Goal: Task Accomplishment & Management: Use online tool/utility

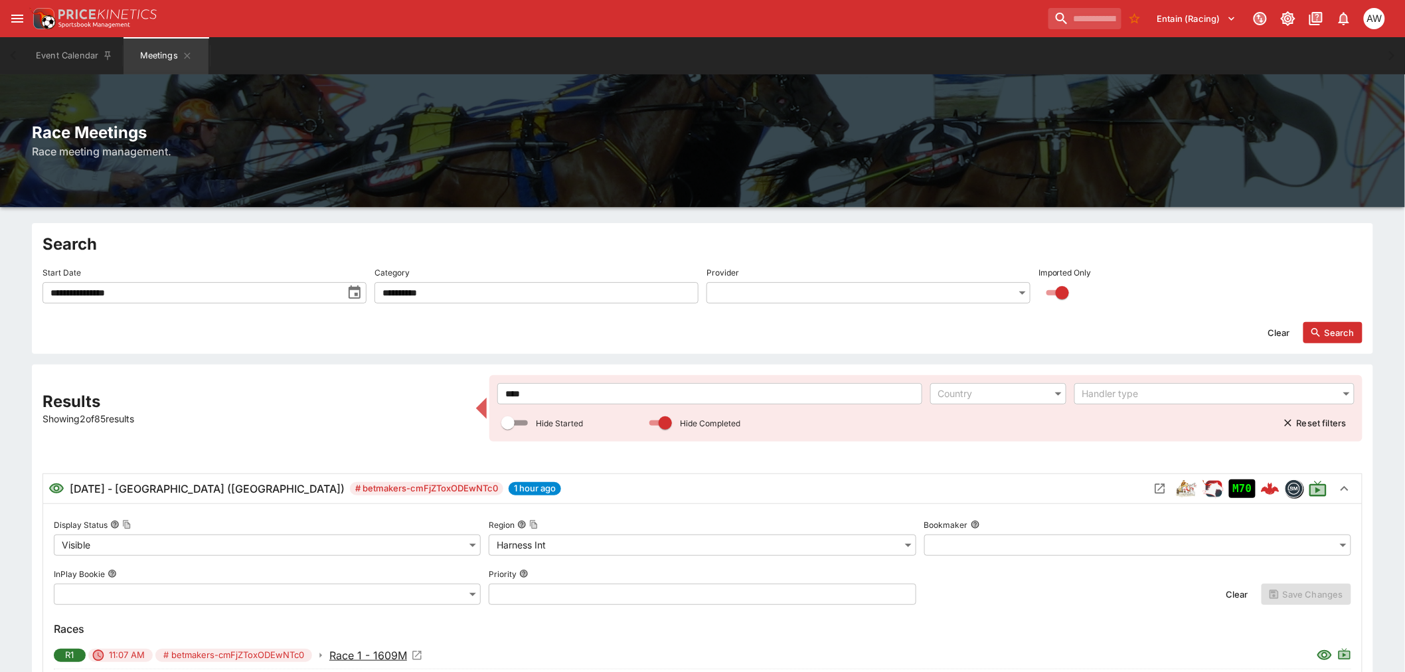
click at [357, 289] on icon "toggle date time picker" at bounding box center [355, 292] width 12 height 13
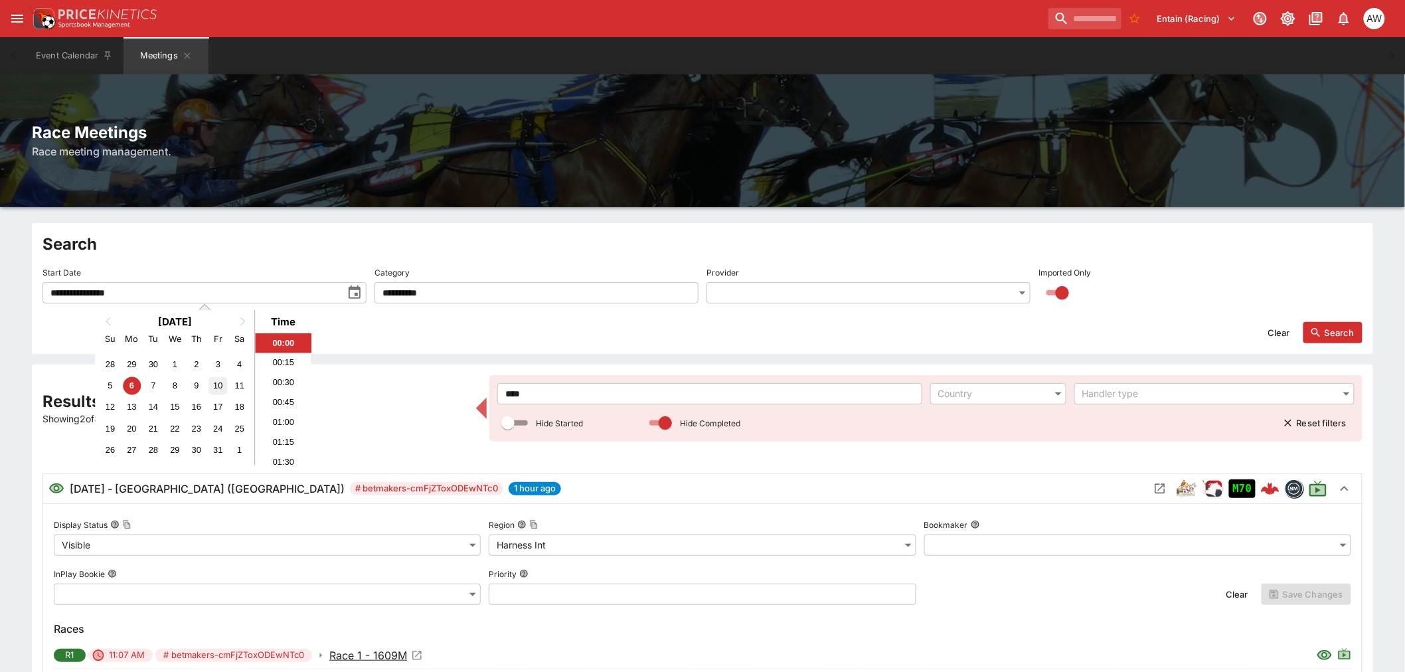
drag, startPoint x: 201, startPoint y: 387, endPoint x: 220, endPoint y: 388, distance: 20.0
click at [200, 386] on div "9" at bounding box center [196, 386] width 18 height 18
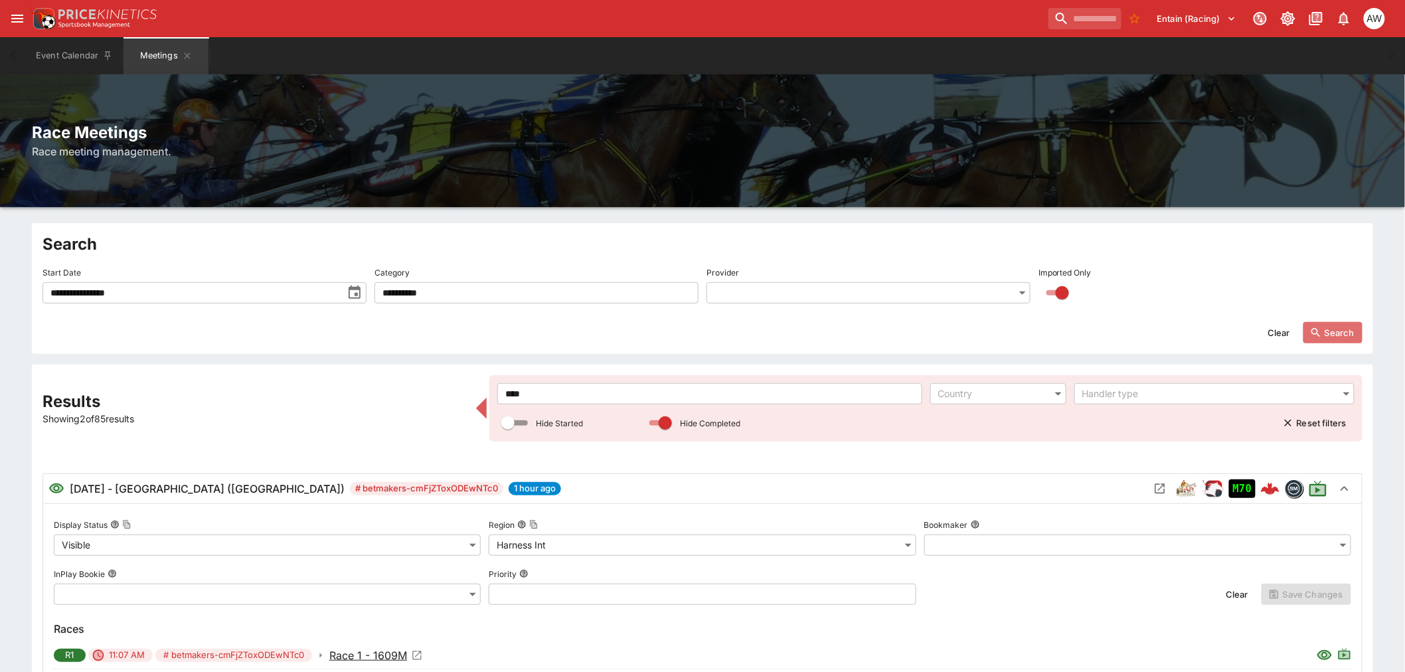
drag, startPoint x: 1337, startPoint y: 332, endPoint x: 855, endPoint y: 350, distance: 481.7
click at [1338, 332] on button "Search" at bounding box center [1332, 332] width 59 height 21
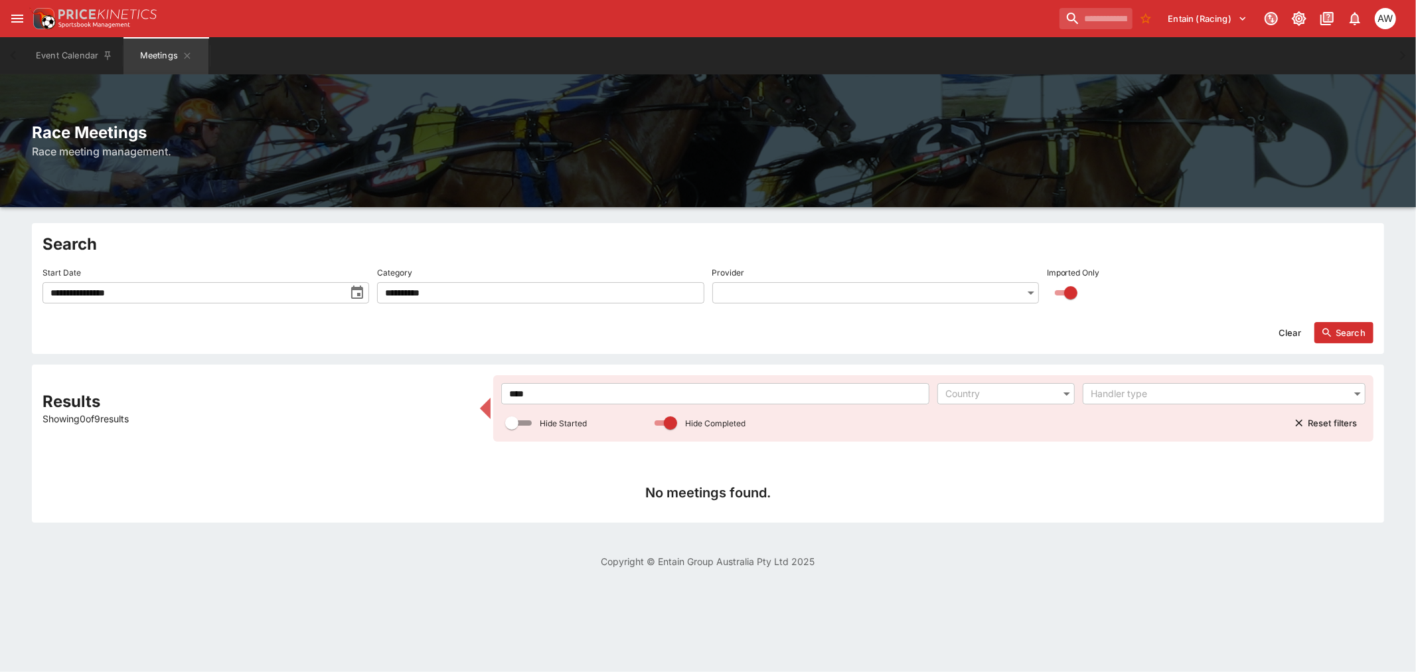
click at [359, 292] on icon "toggle date time picker" at bounding box center [357, 293] width 16 height 16
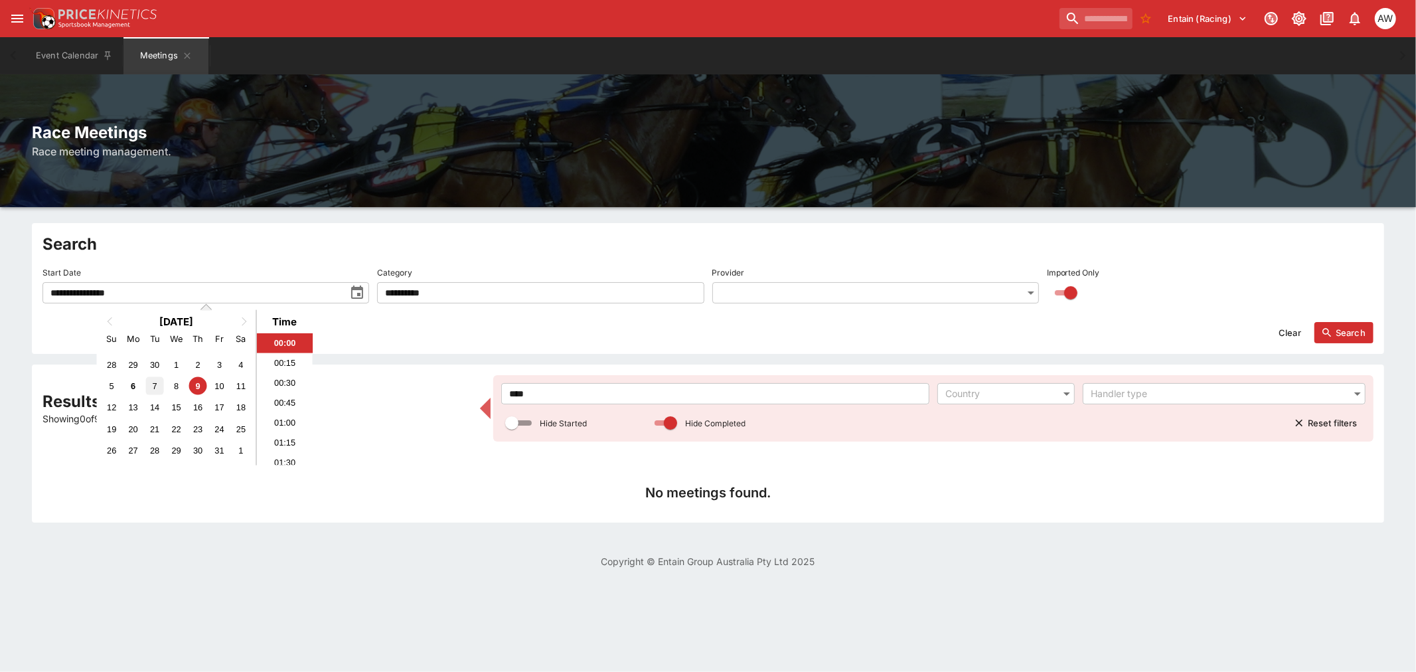
click at [148, 384] on div "7" at bounding box center [155, 386] width 18 height 18
type input "**********"
click at [1343, 341] on button "Search" at bounding box center [1344, 332] width 59 height 21
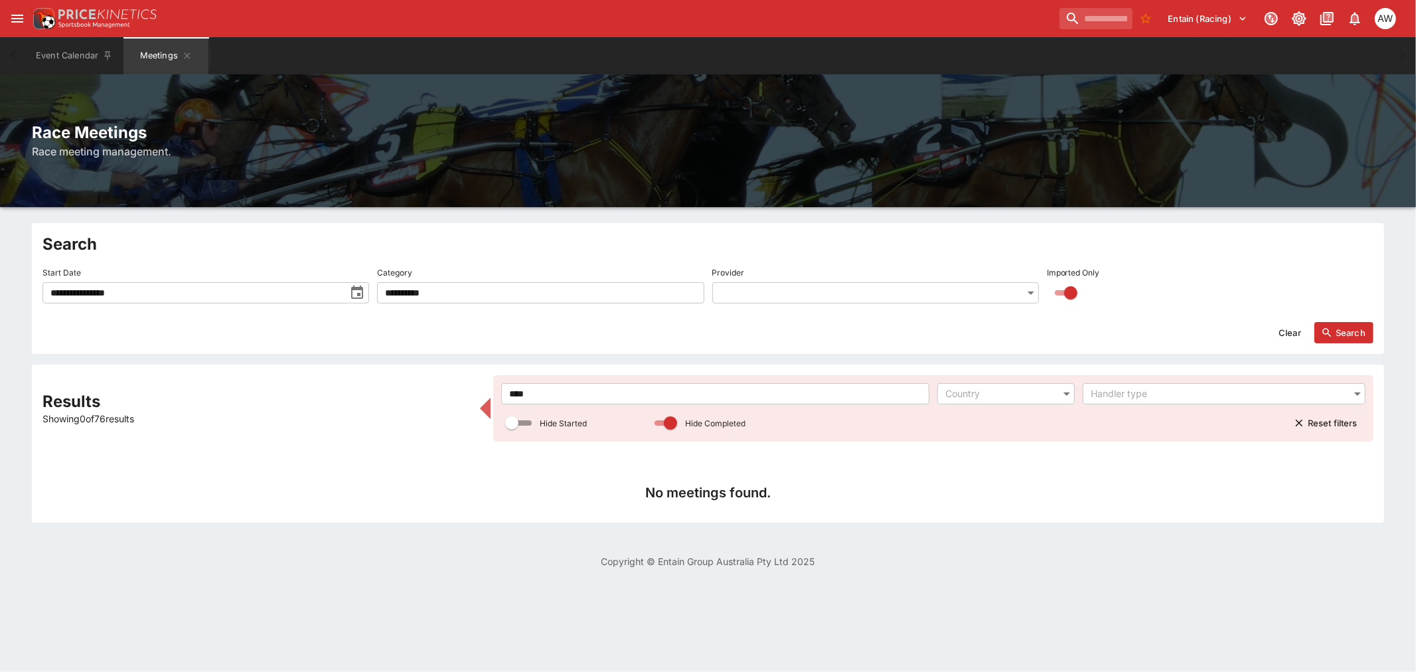
click at [572, 396] on input "****" at bounding box center [715, 393] width 428 height 21
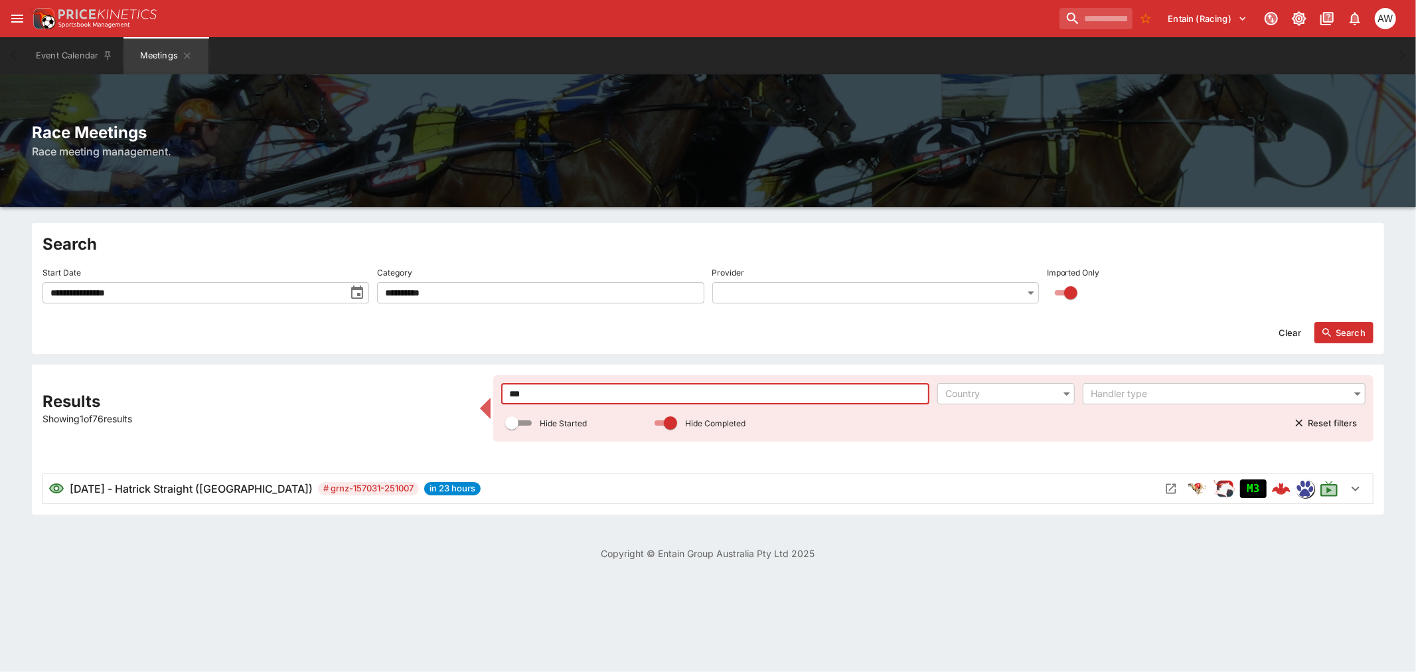
type input "***"
click at [1169, 495] on icon "Open Meeting" at bounding box center [1171, 488] width 13 height 13
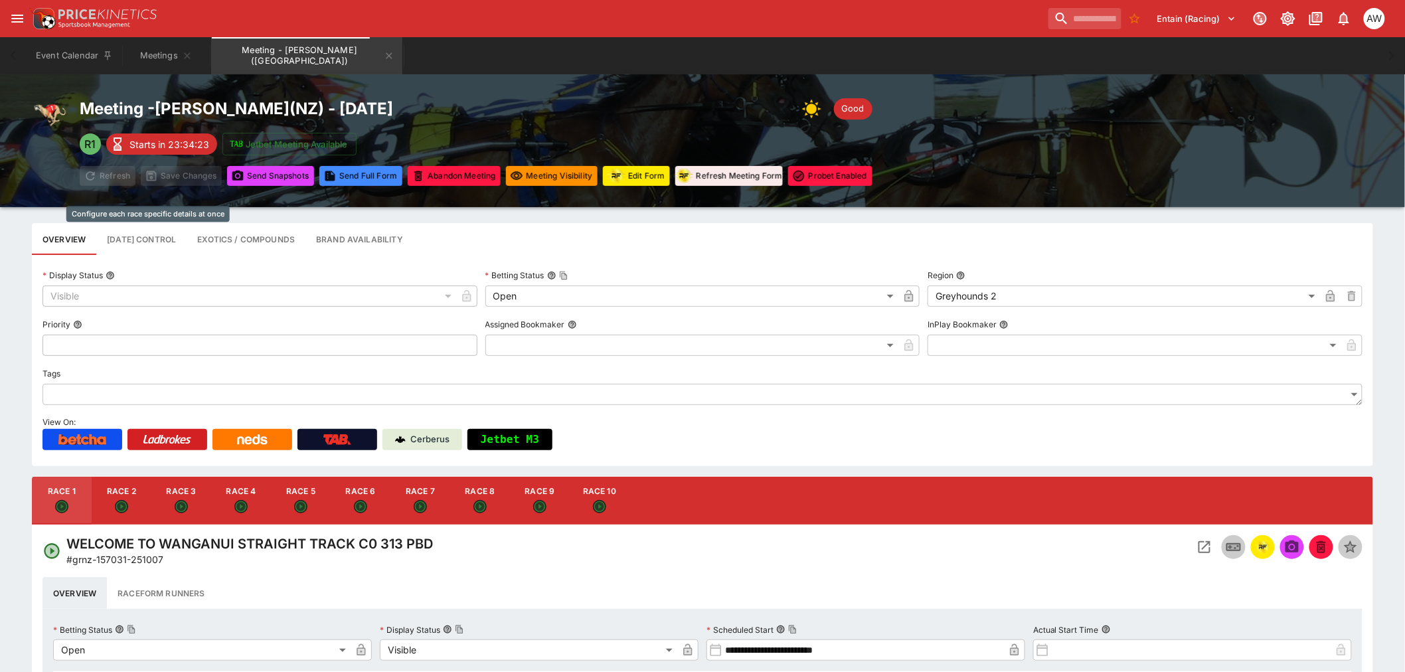
click at [173, 240] on button "Race Day Control" at bounding box center [141, 239] width 90 height 32
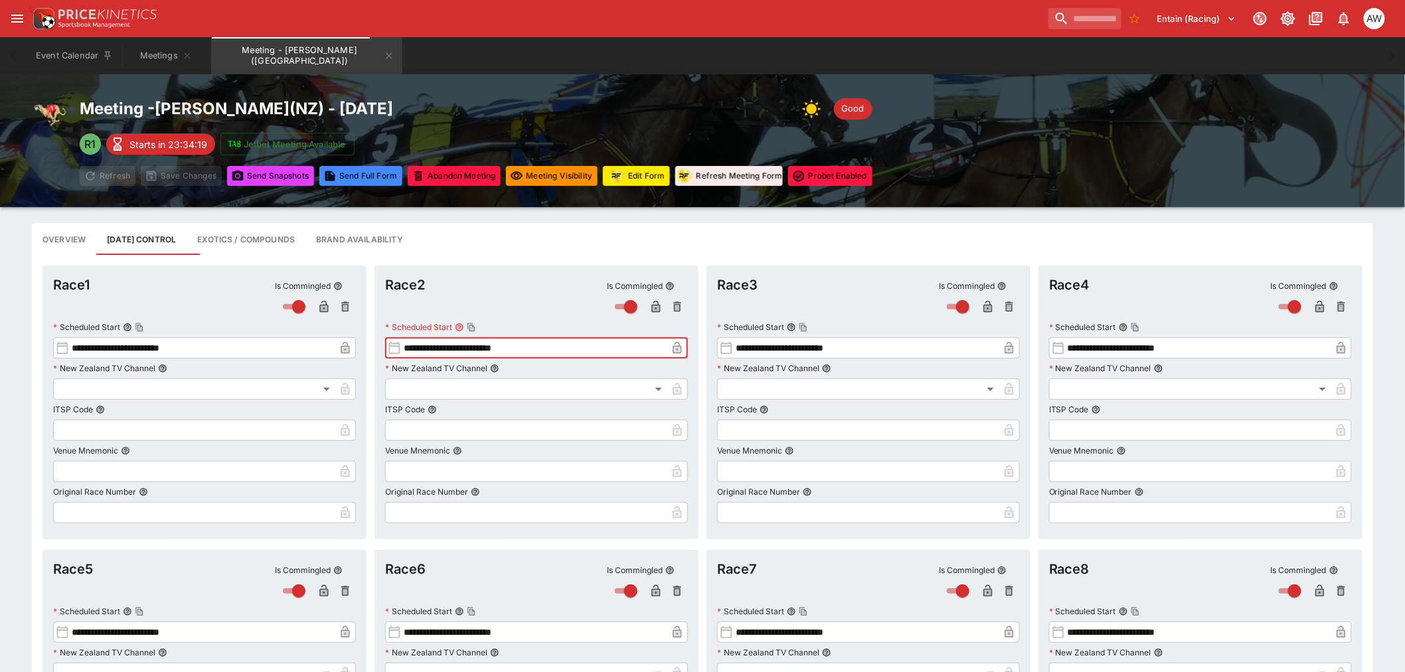
click at [621, 351] on input "**********" at bounding box center [534, 347] width 266 height 21
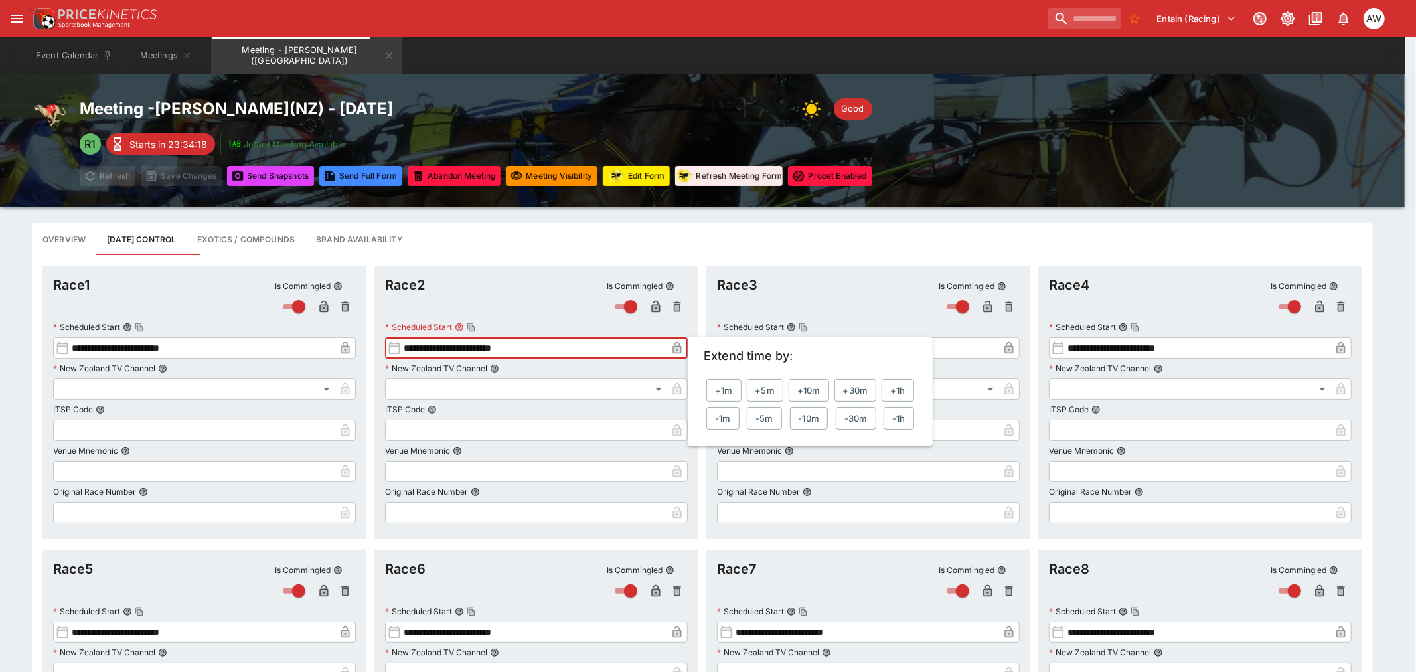
click at [726, 415] on button "-1m" at bounding box center [722, 418] width 33 height 23
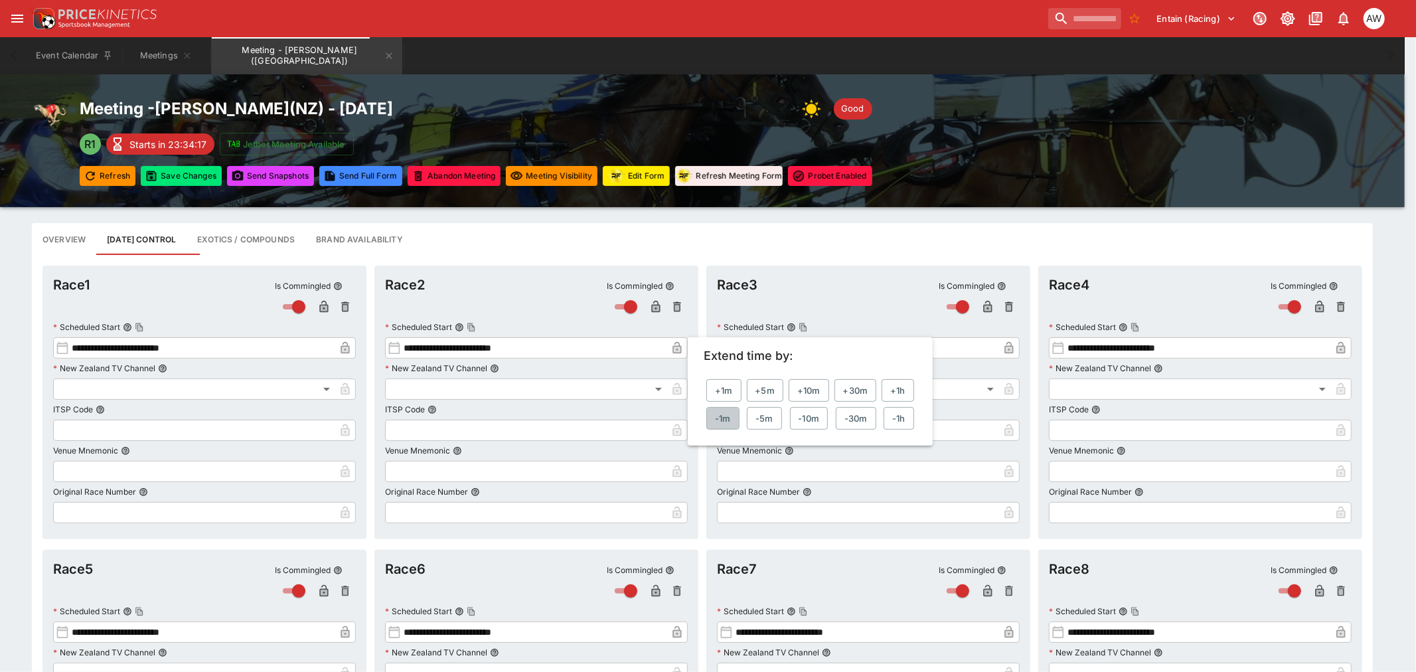
click at [726, 415] on button "-1m" at bounding box center [722, 418] width 33 height 23
type input "**********"
click at [535, 315] on div at bounding box center [708, 336] width 1416 height 672
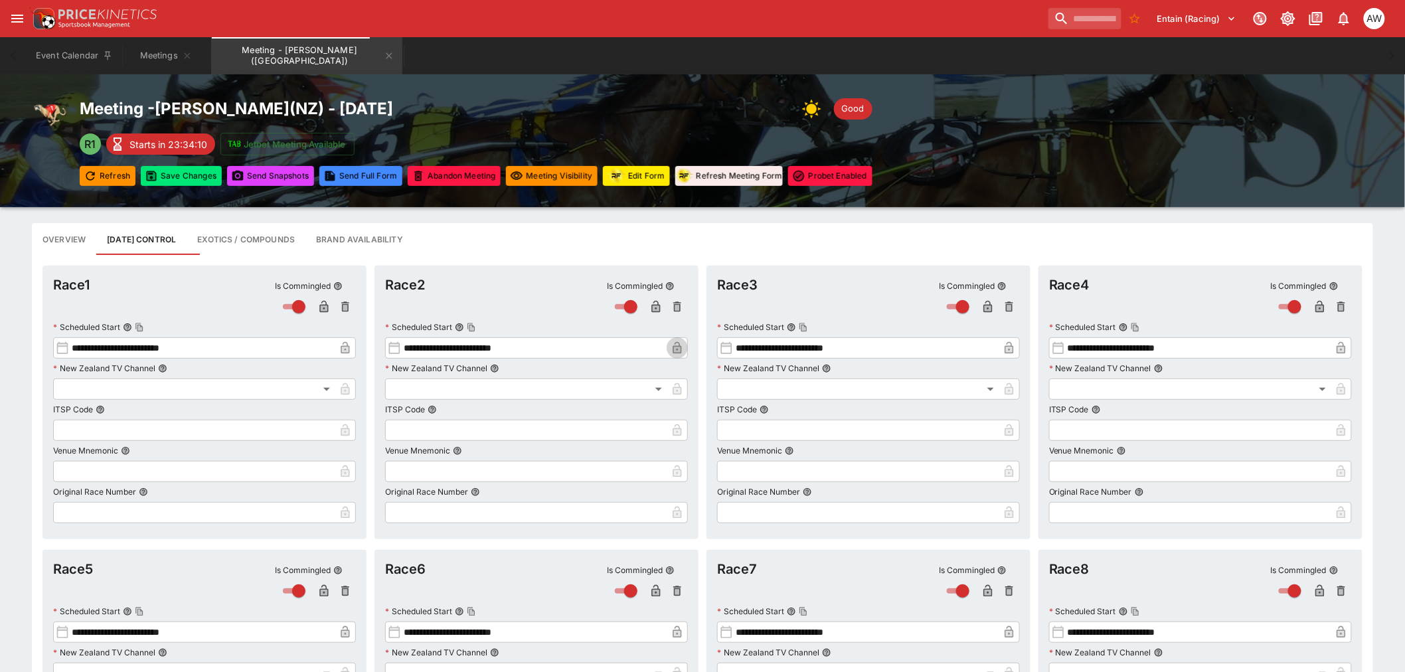
click at [683, 342] on icon "button" at bounding box center [677, 347] width 13 height 13
click at [204, 171] on button "Save Changes" at bounding box center [181, 176] width 81 height 20
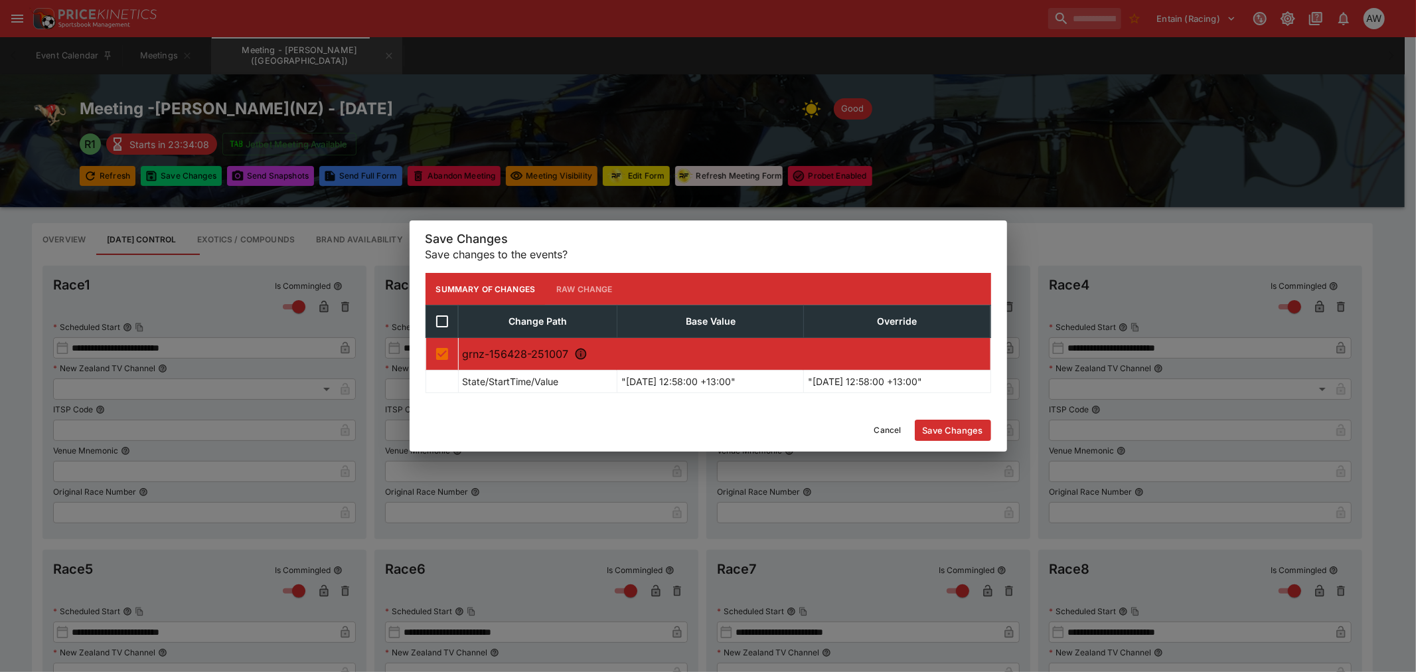
click at [957, 430] on button "Save Changes" at bounding box center [953, 430] width 76 height 21
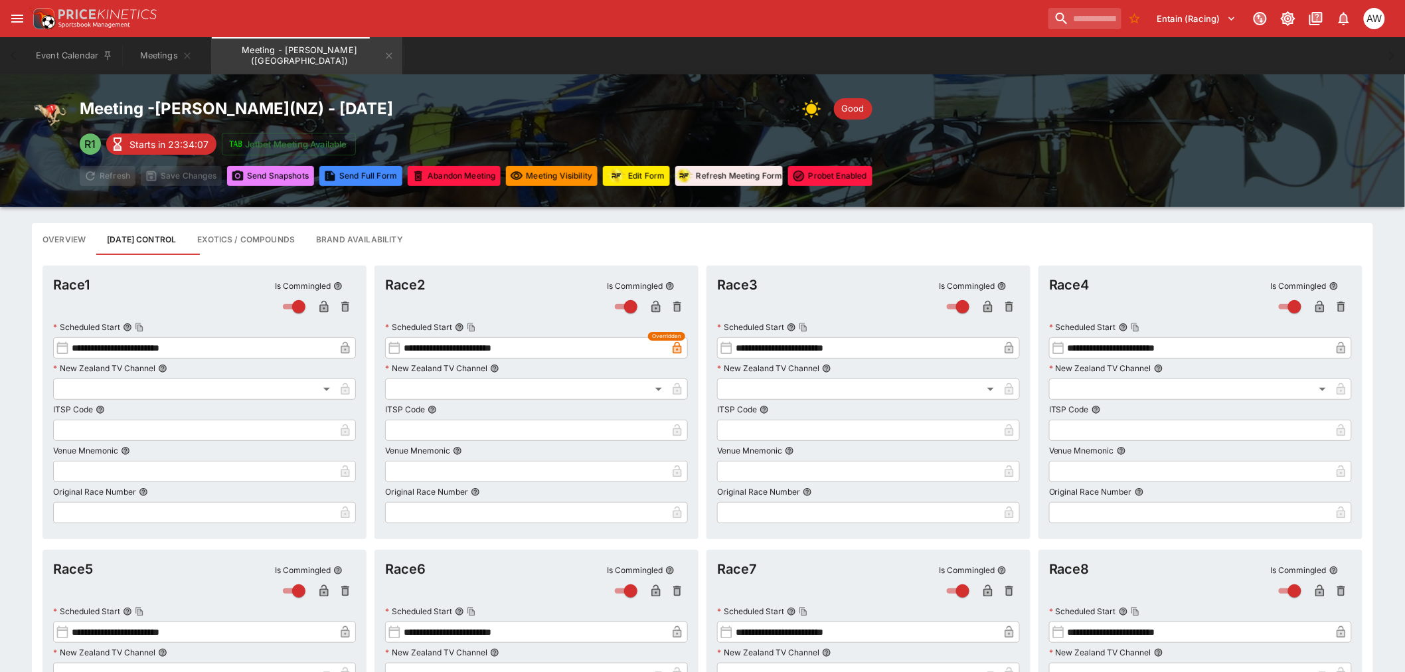
click at [289, 169] on button "Send Snapshot s" at bounding box center [270, 176] width 87 height 20
click at [256, 177] on button "Send Snapshot s" at bounding box center [270, 176] width 87 height 20
click at [384, 58] on icon "Meeting - Hatrick Straight (NZ)" at bounding box center [389, 55] width 11 height 11
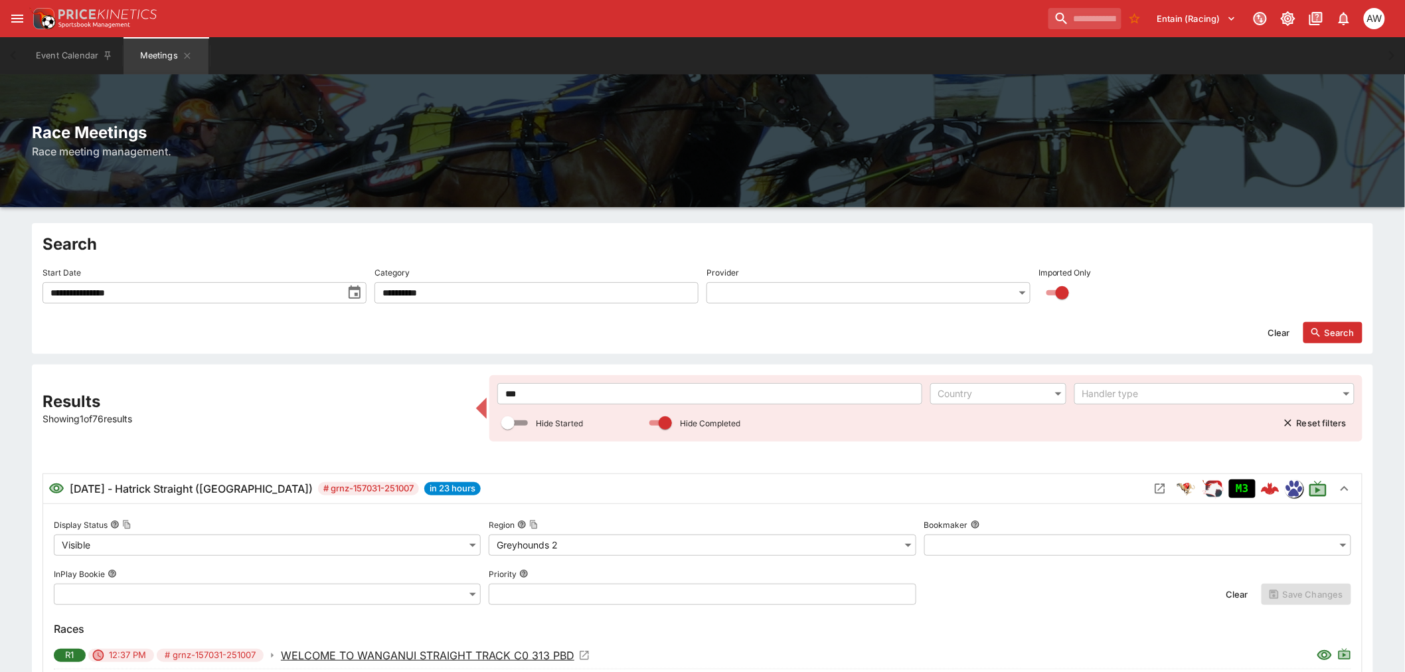
click at [535, 387] on input "***" at bounding box center [709, 393] width 424 height 21
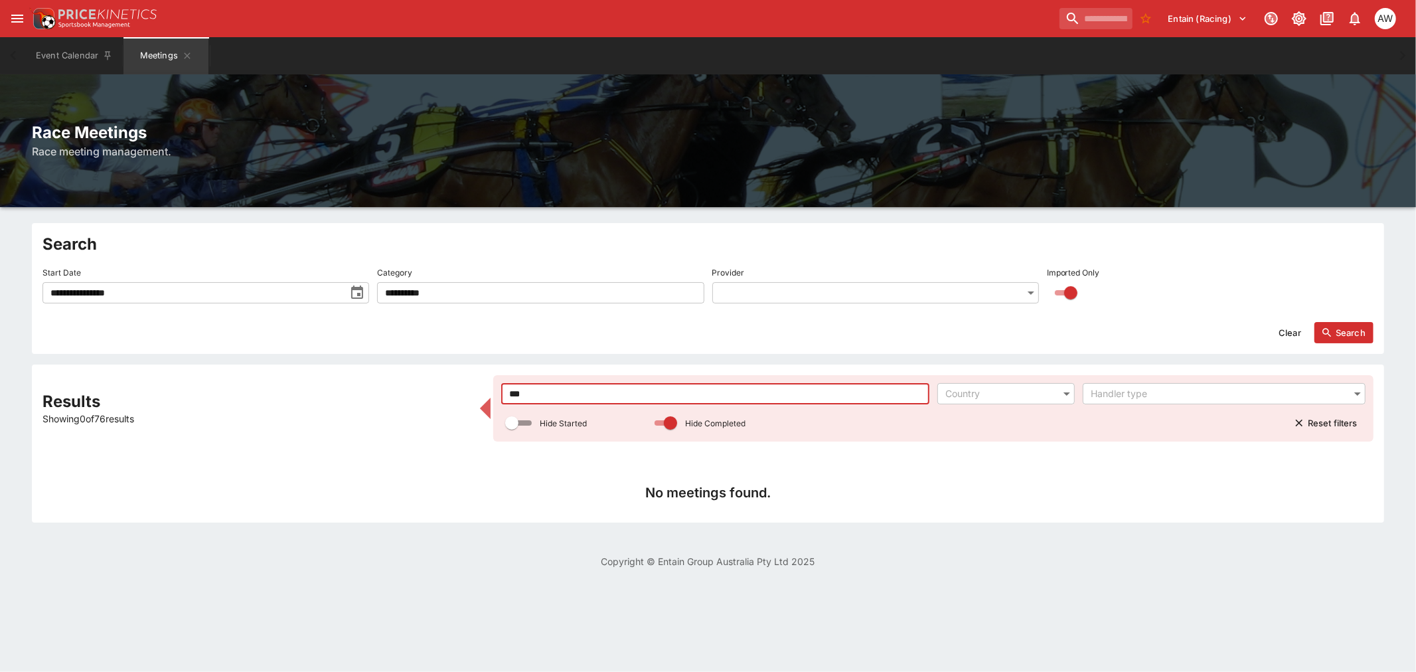
type input "***"
click at [366, 284] on div at bounding box center [357, 293] width 24 height 19
click at [354, 295] on icon "toggle date time picker" at bounding box center [357, 293] width 16 height 16
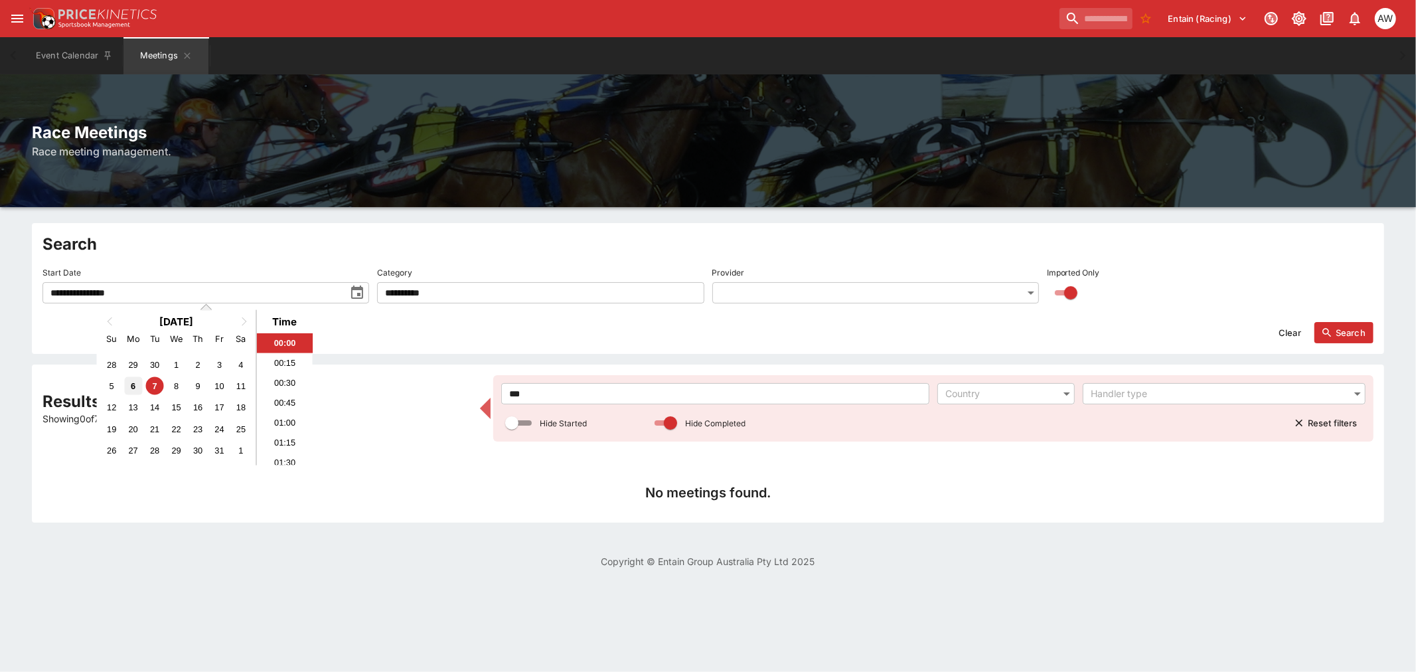
click at [140, 382] on div "6" at bounding box center [133, 386] width 18 height 18
type input "**********"
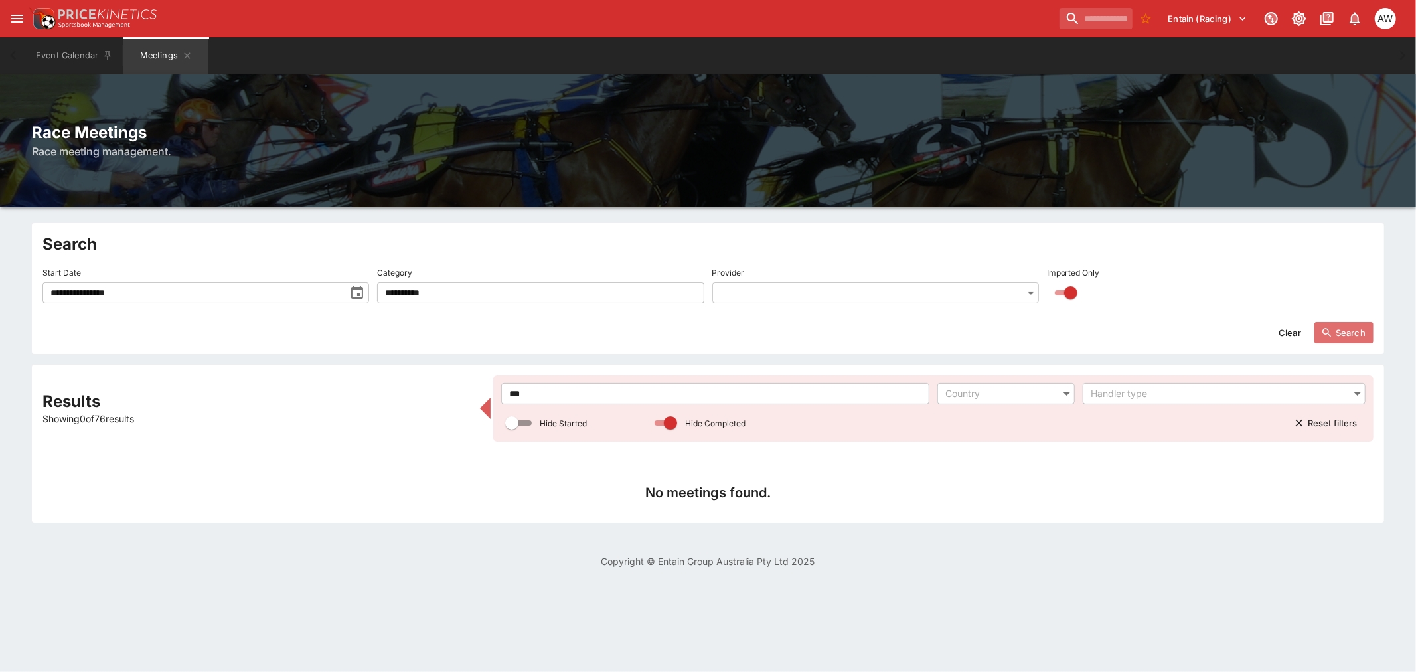
click at [1353, 332] on button "Search" at bounding box center [1344, 332] width 59 height 21
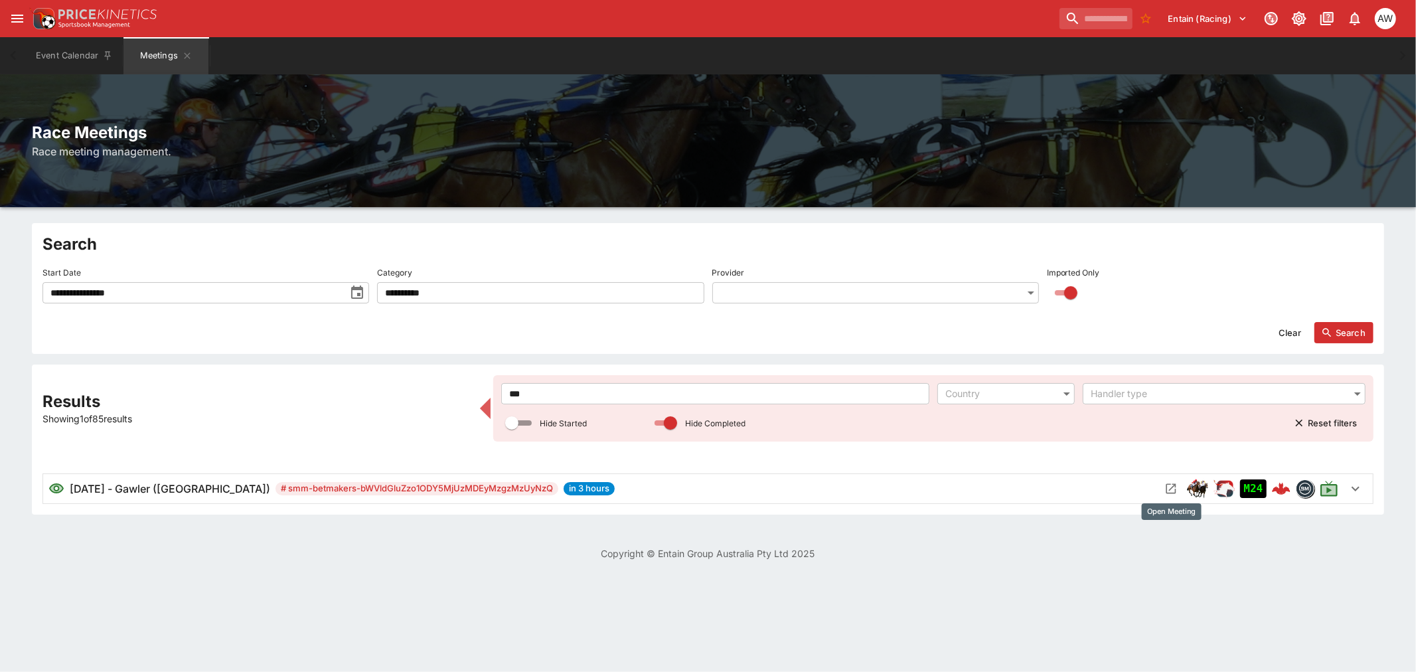
click at [1173, 485] on icon "Open Meeting" at bounding box center [1172, 489] width 10 height 10
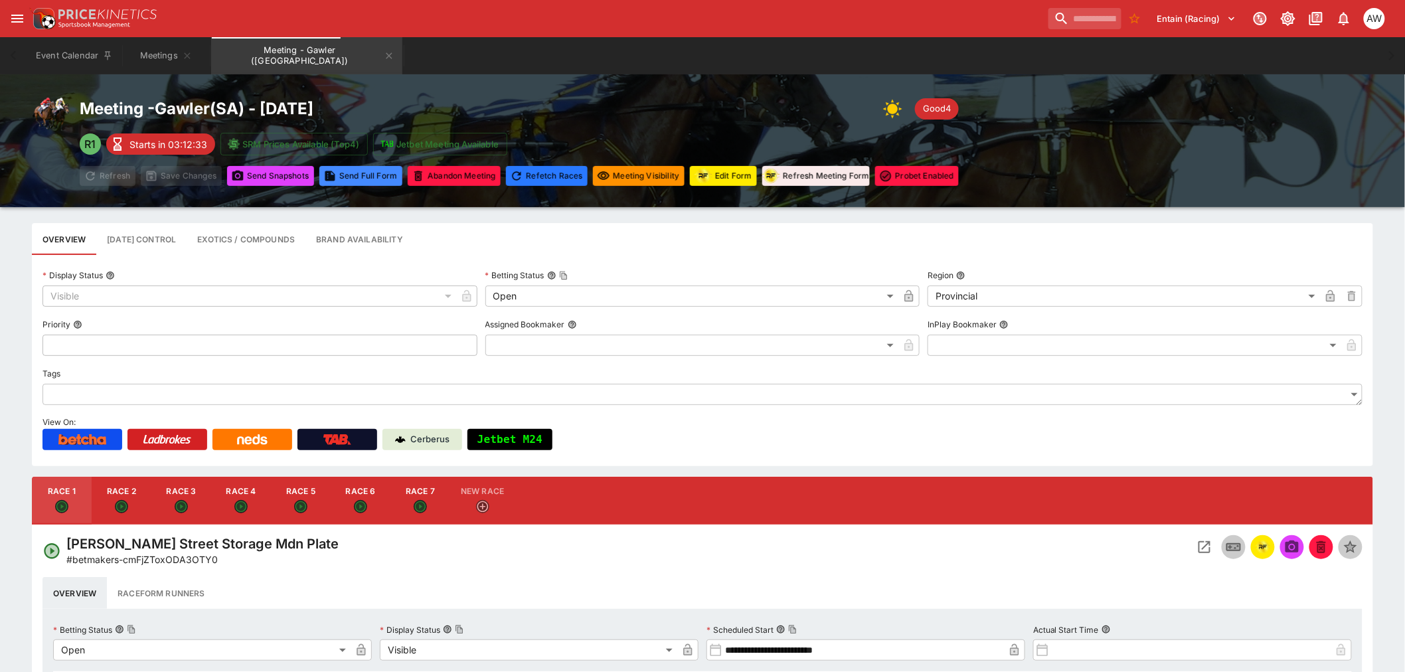
drag, startPoint x: 250, startPoint y: 501, endPoint x: 560, endPoint y: 434, distance: 317.9
click at [250, 500] on button "Race 4" at bounding box center [241, 501] width 60 height 48
type input "**********"
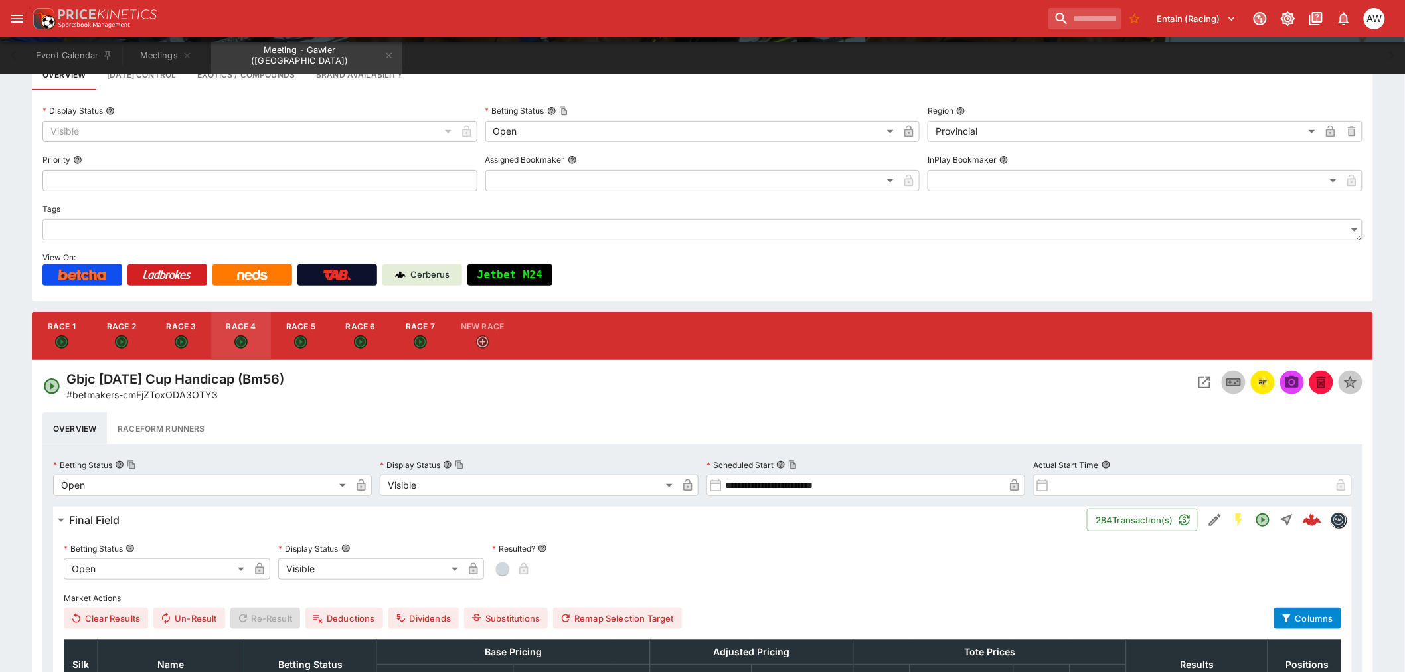
scroll to position [221, 0]
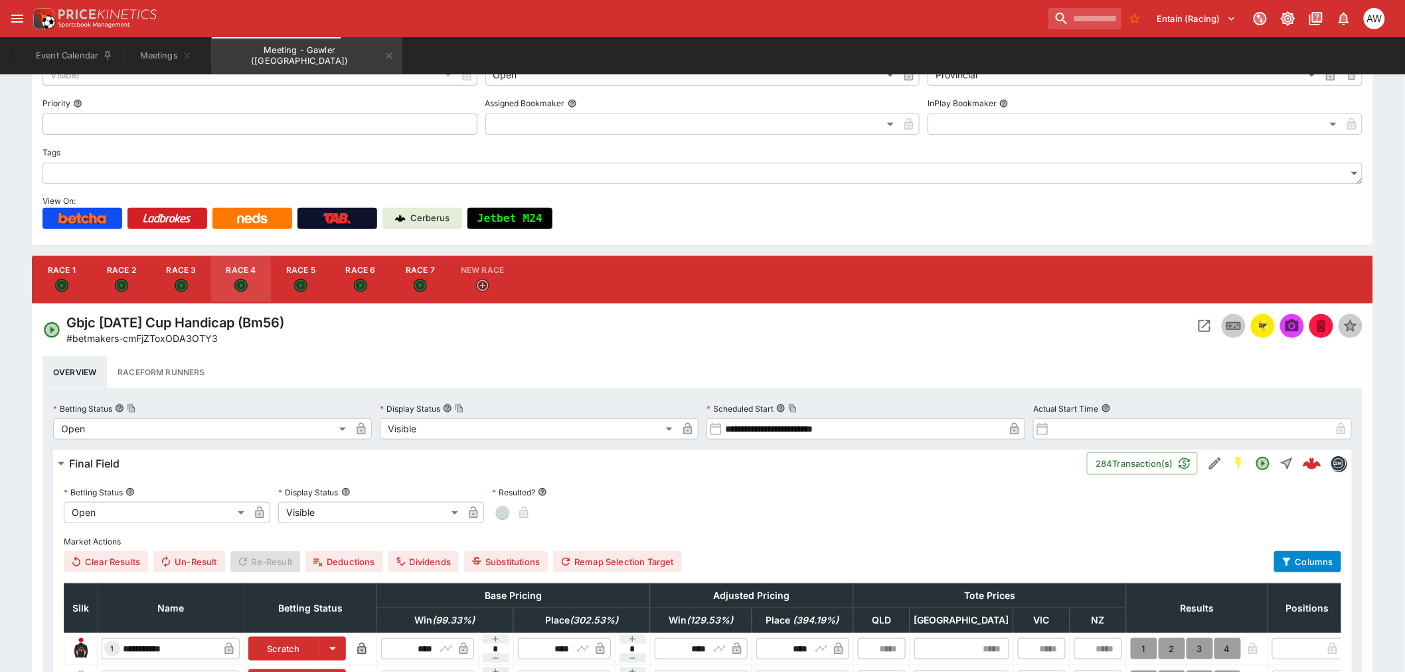
click at [1203, 327] on icon "Open Event" at bounding box center [1205, 326] width 16 height 16
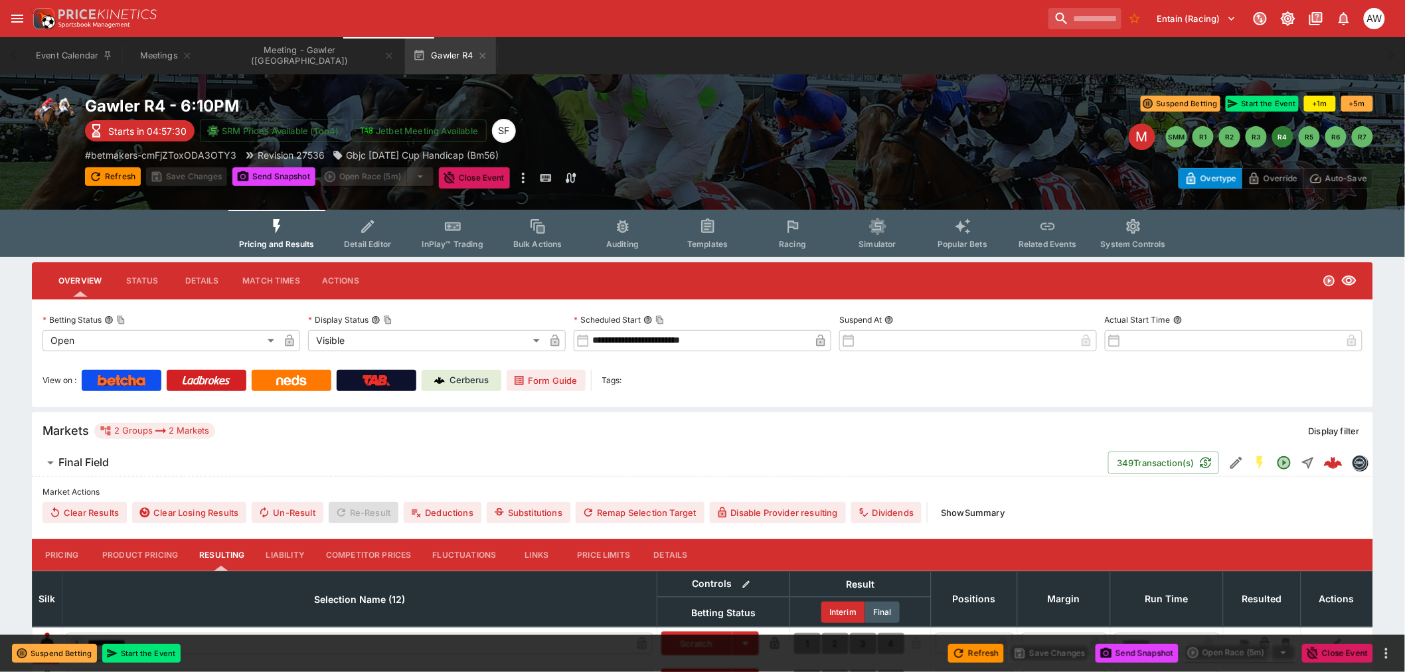
click at [785, 226] on icon "Event type filters" at bounding box center [792, 226] width 17 height 17
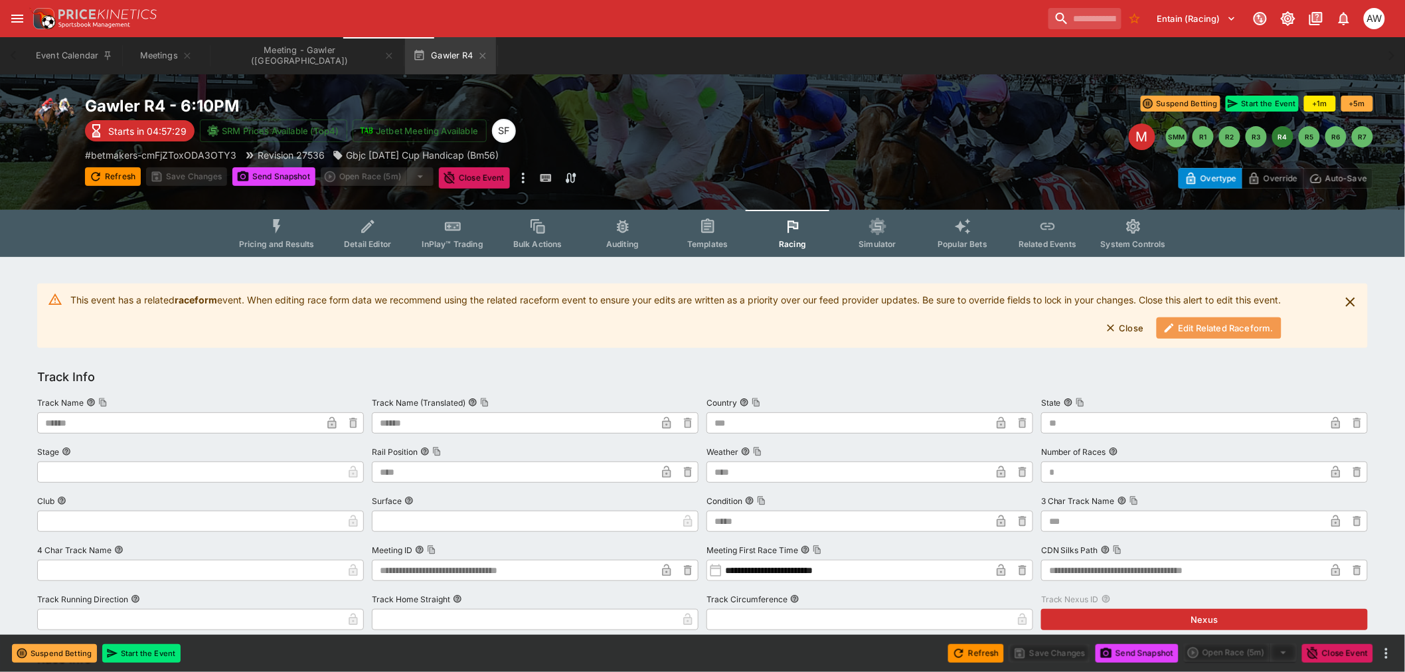
click at [1206, 331] on button "Edit Related Raceform." at bounding box center [1219, 327] width 125 height 21
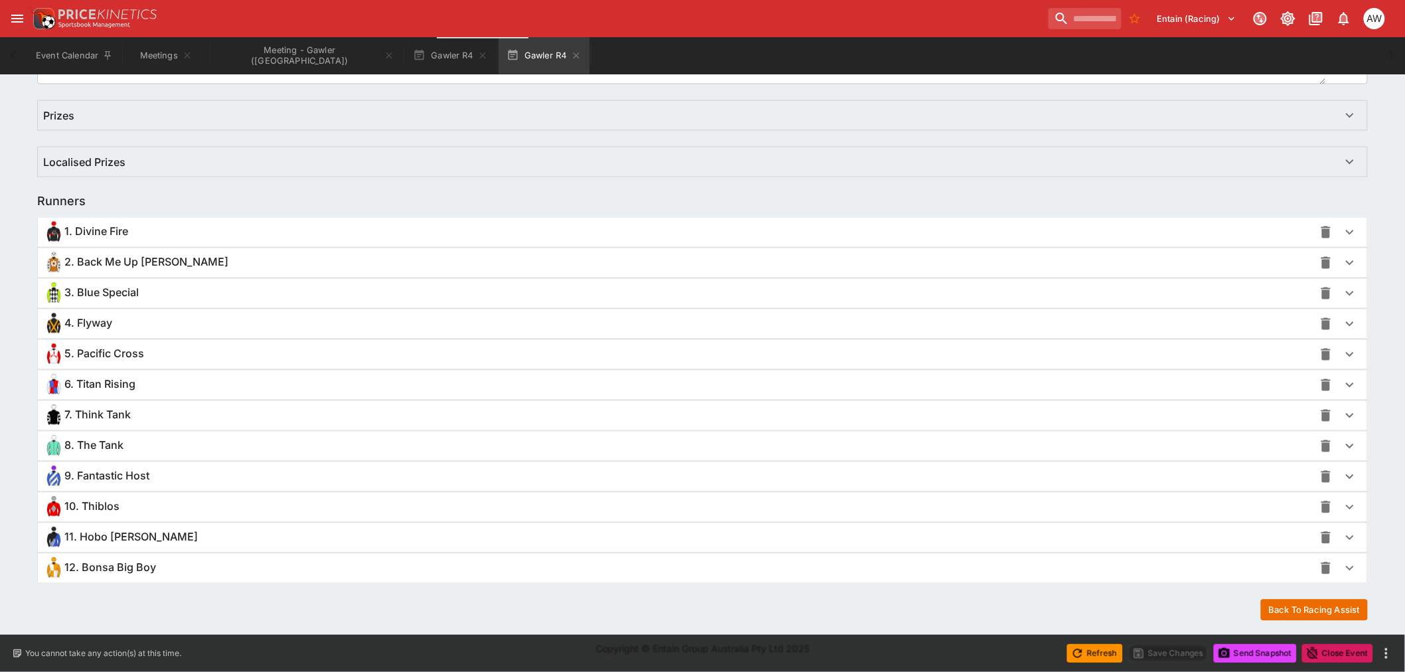
click at [65, 261] on span "2. Back Me Up Benny" at bounding box center [146, 263] width 164 height 14
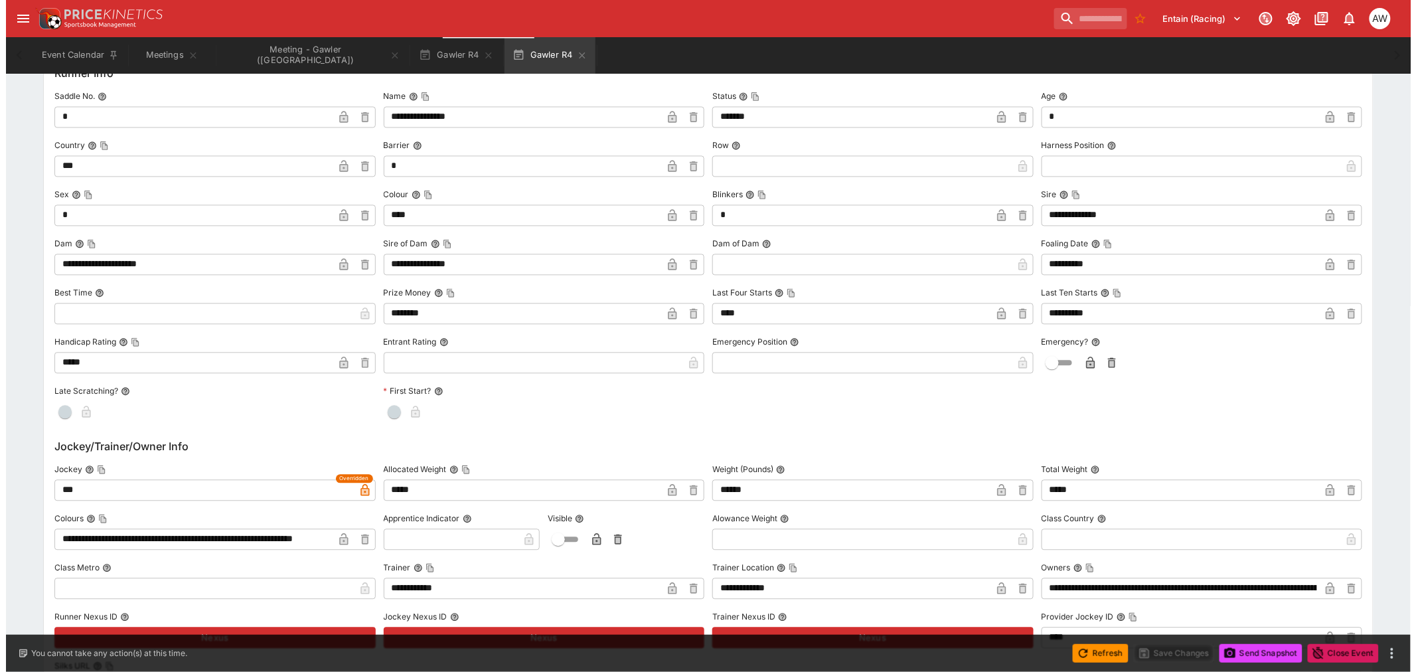
scroll to position [1191, 0]
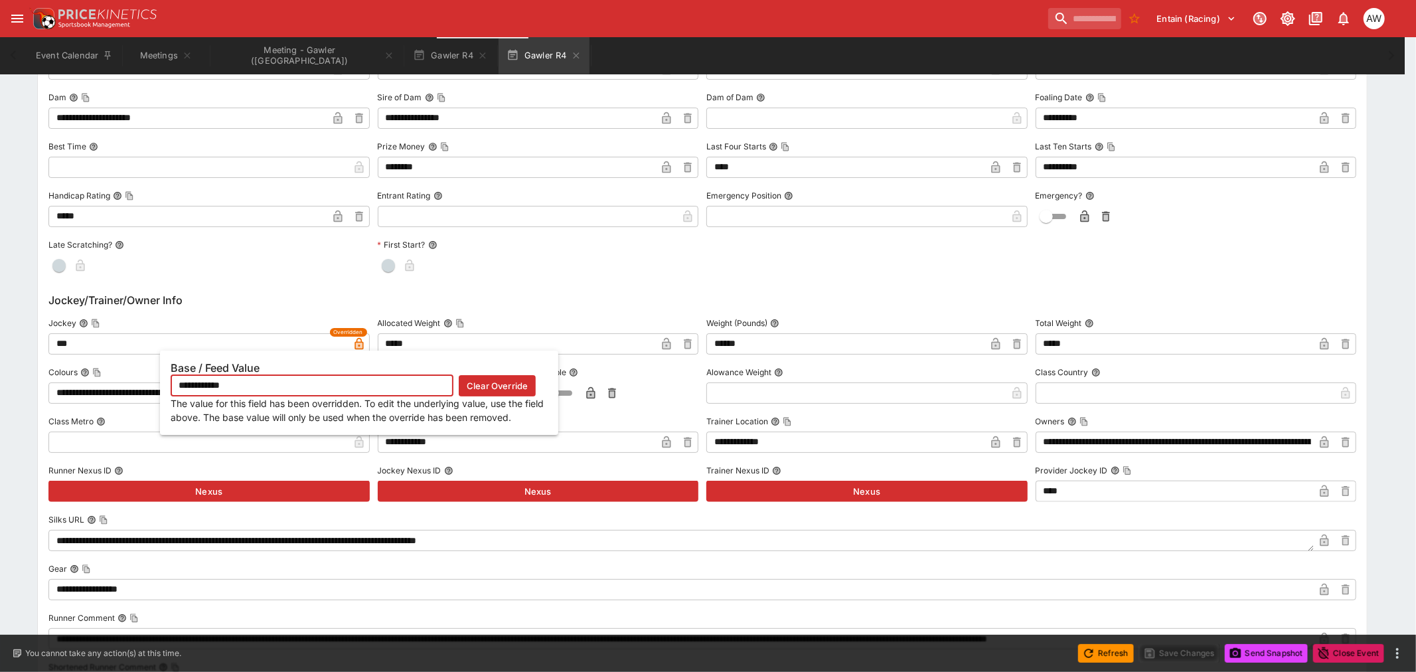
click at [359, 342] on icon "button" at bounding box center [359, 343] width 9 height 11
type input "**********"
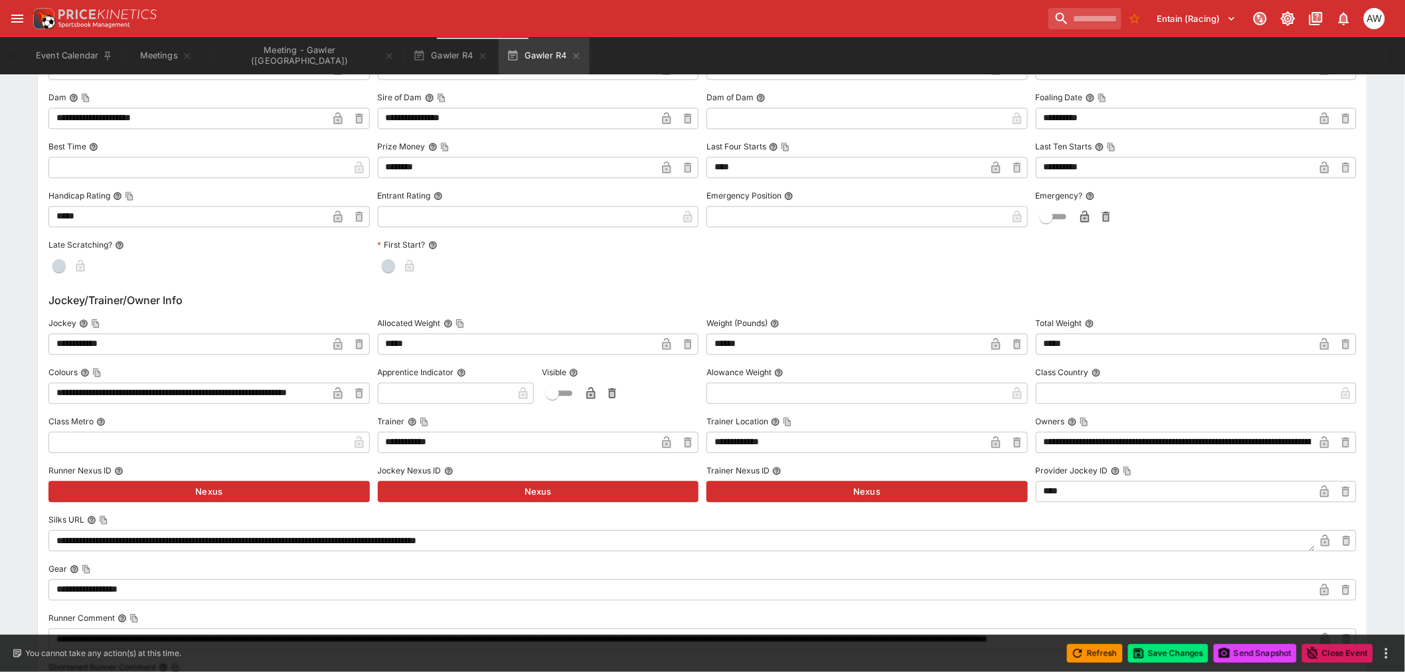
click at [340, 343] on icon "button" at bounding box center [338, 345] width 7 height 5
click at [1174, 658] on button "Save Changes" at bounding box center [1168, 653] width 81 height 19
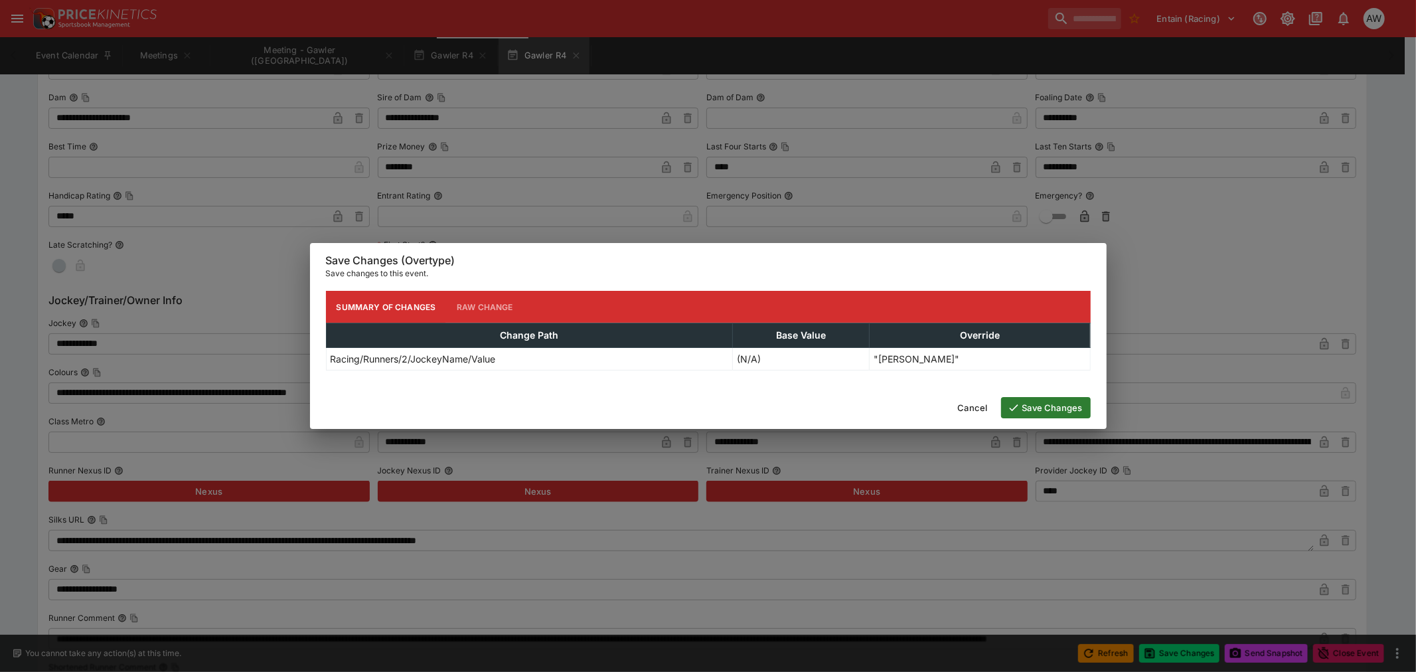
click at [1056, 401] on button "Save Changes" at bounding box center [1046, 407] width 90 height 21
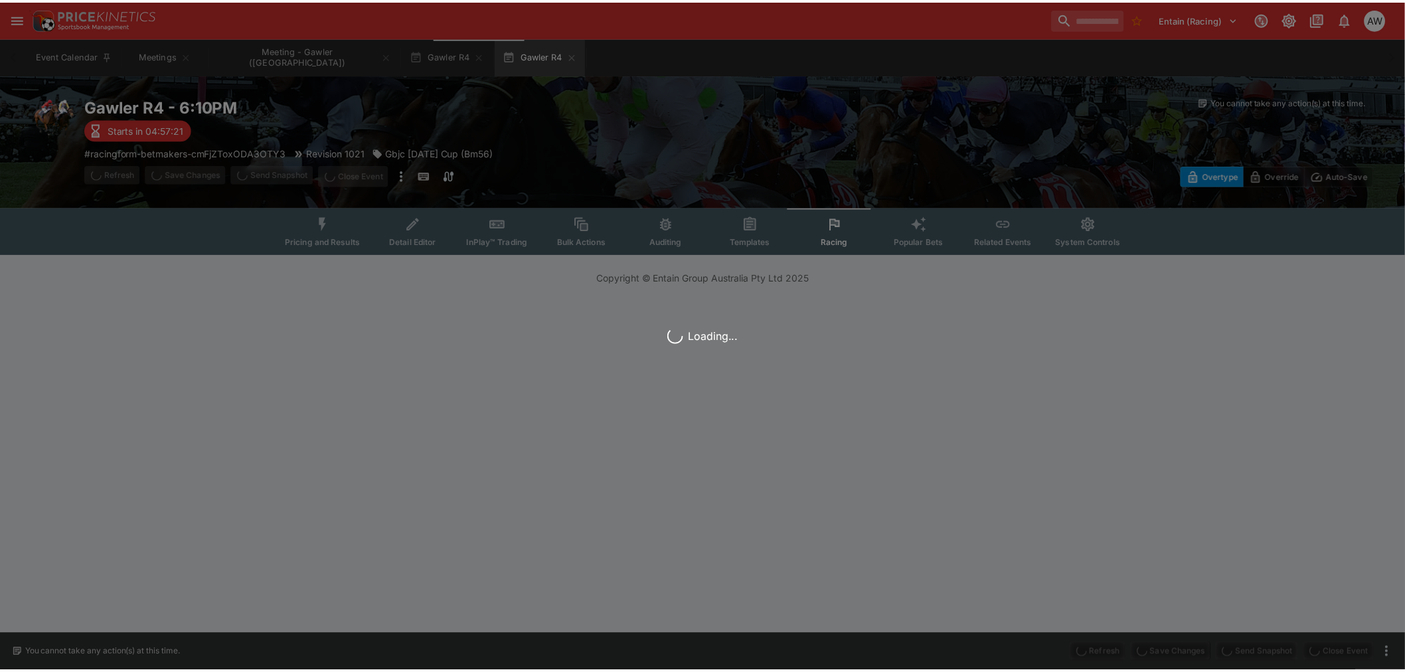
scroll to position [0, 0]
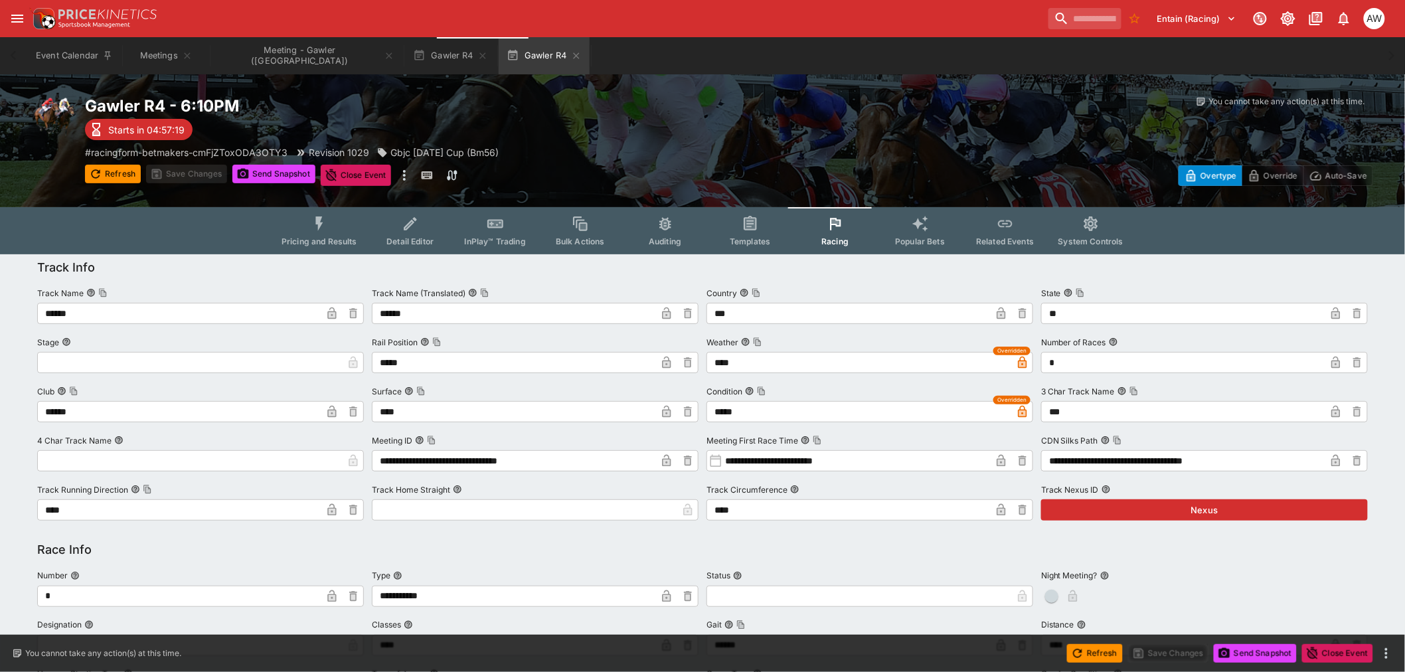
click at [571, 54] on icon "button" at bounding box center [576, 55] width 11 height 11
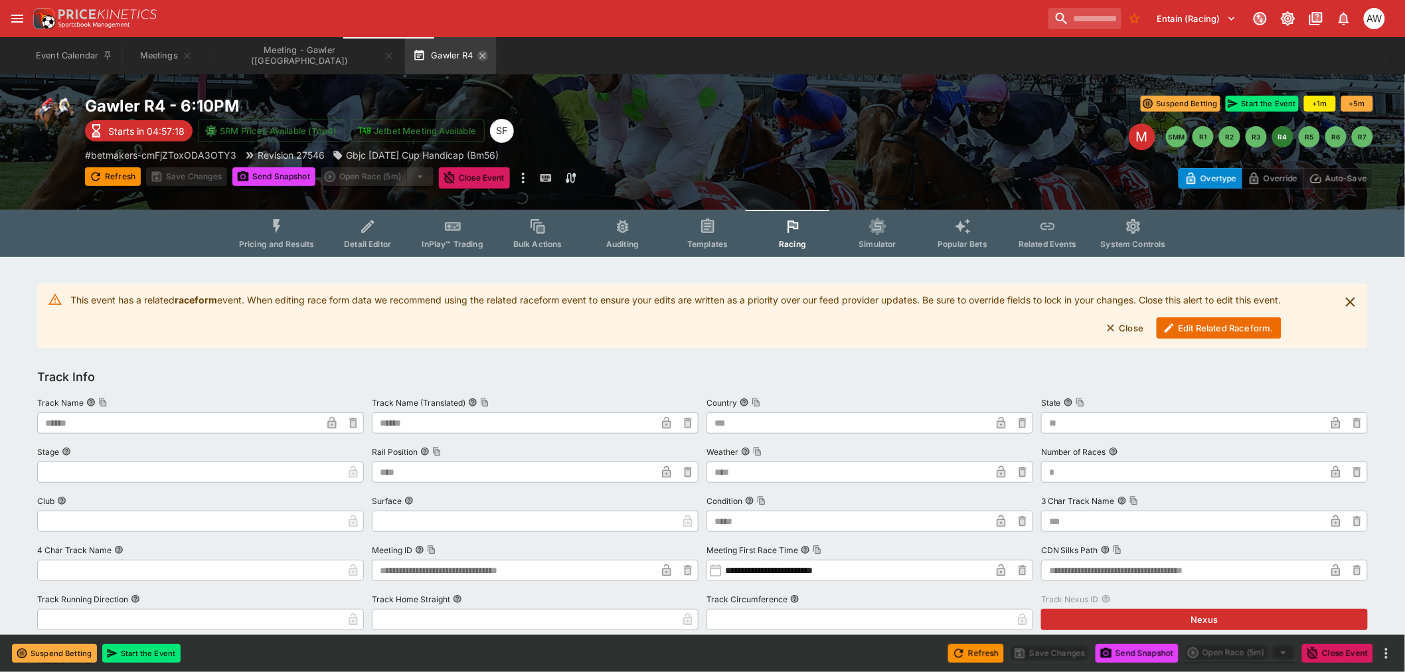
click at [477, 54] on icon "button" at bounding box center [482, 55] width 11 height 11
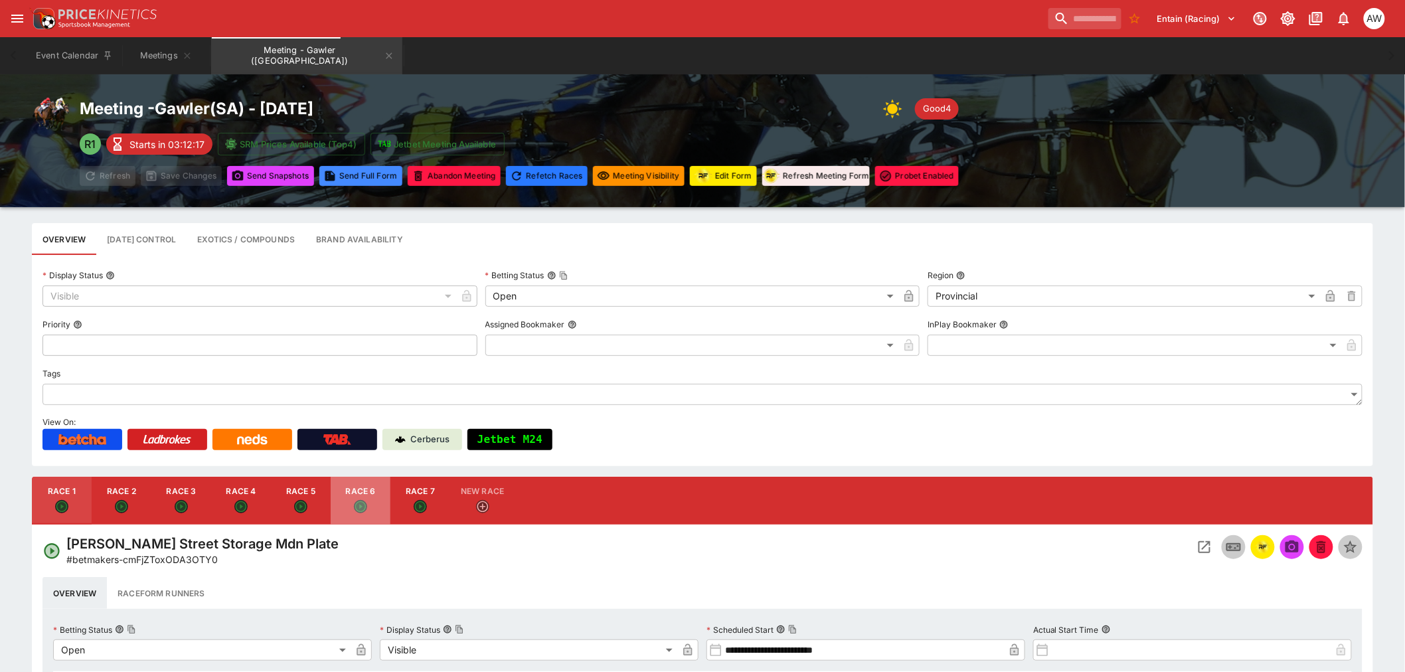
click at [361, 492] on button "Race 6" at bounding box center [361, 501] width 60 height 48
type input "**********"
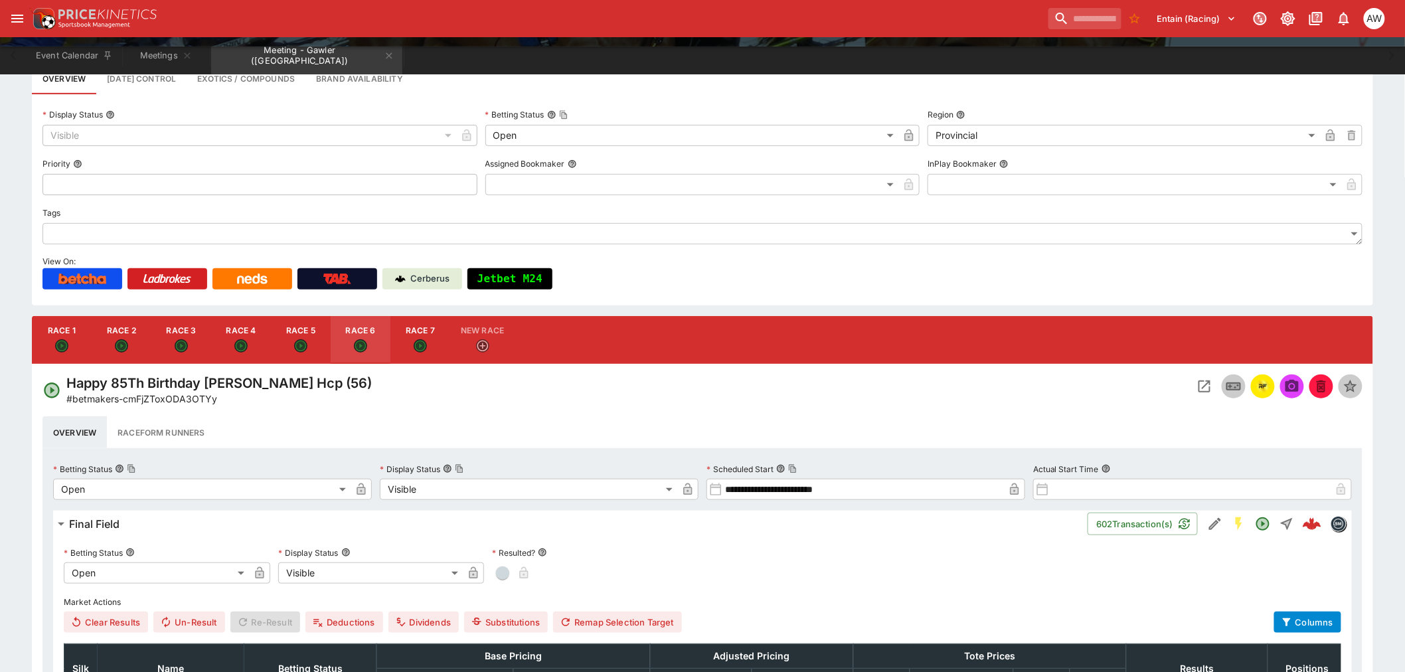
scroll to position [295, 0]
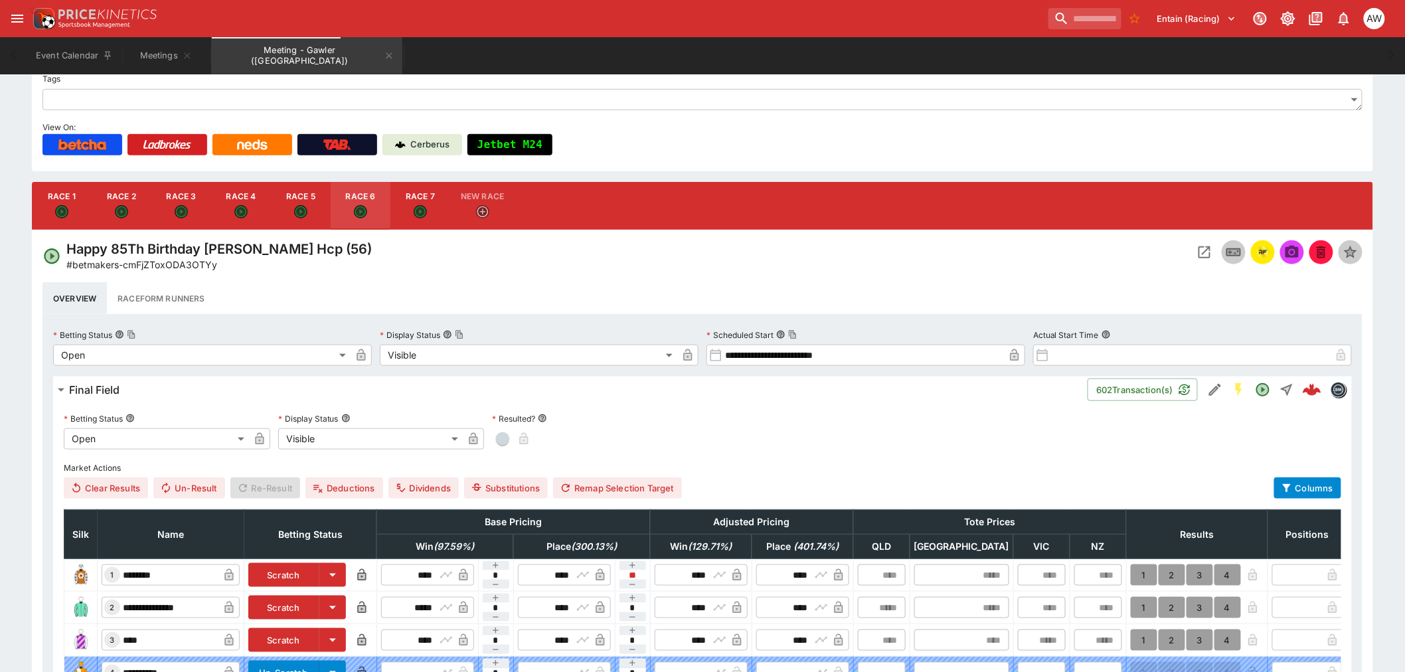
click at [1202, 244] on icon "Open Event" at bounding box center [1205, 252] width 16 height 16
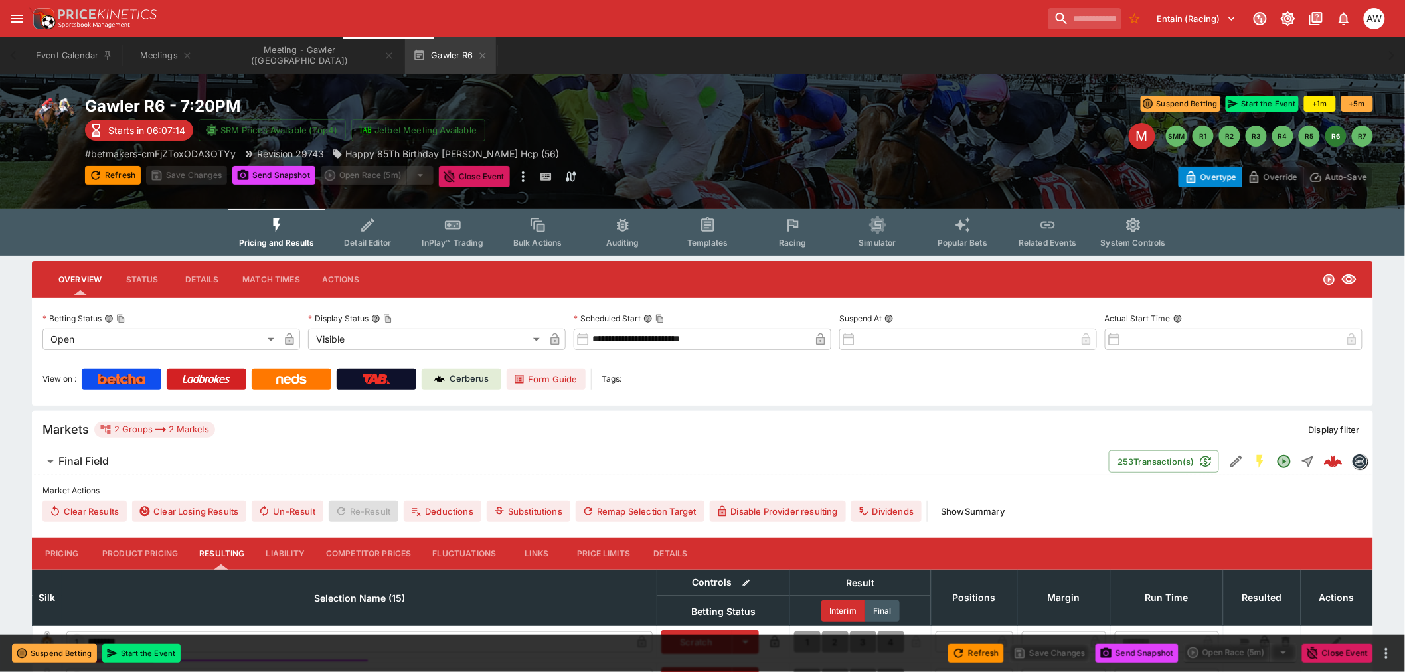
click at [800, 228] on icon "Event type filters" at bounding box center [792, 224] width 17 height 17
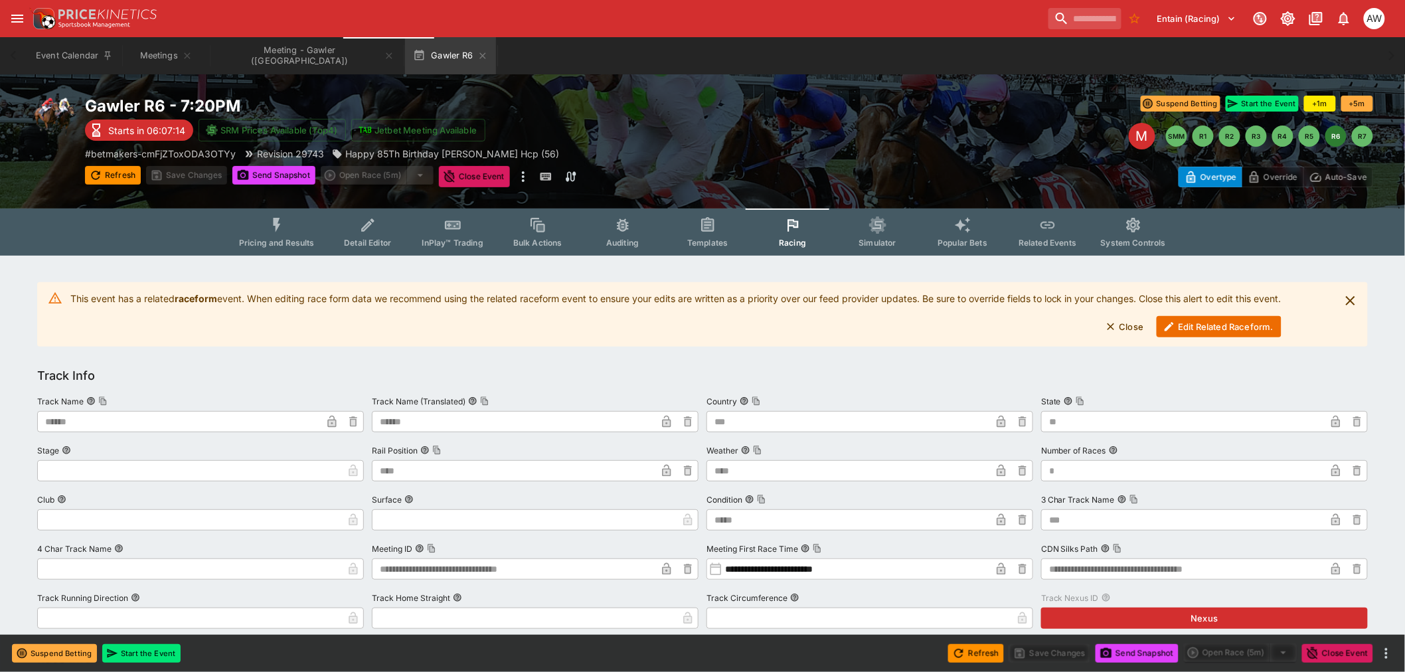
click at [1190, 317] on button "Edit Related Raceform." at bounding box center [1219, 326] width 125 height 21
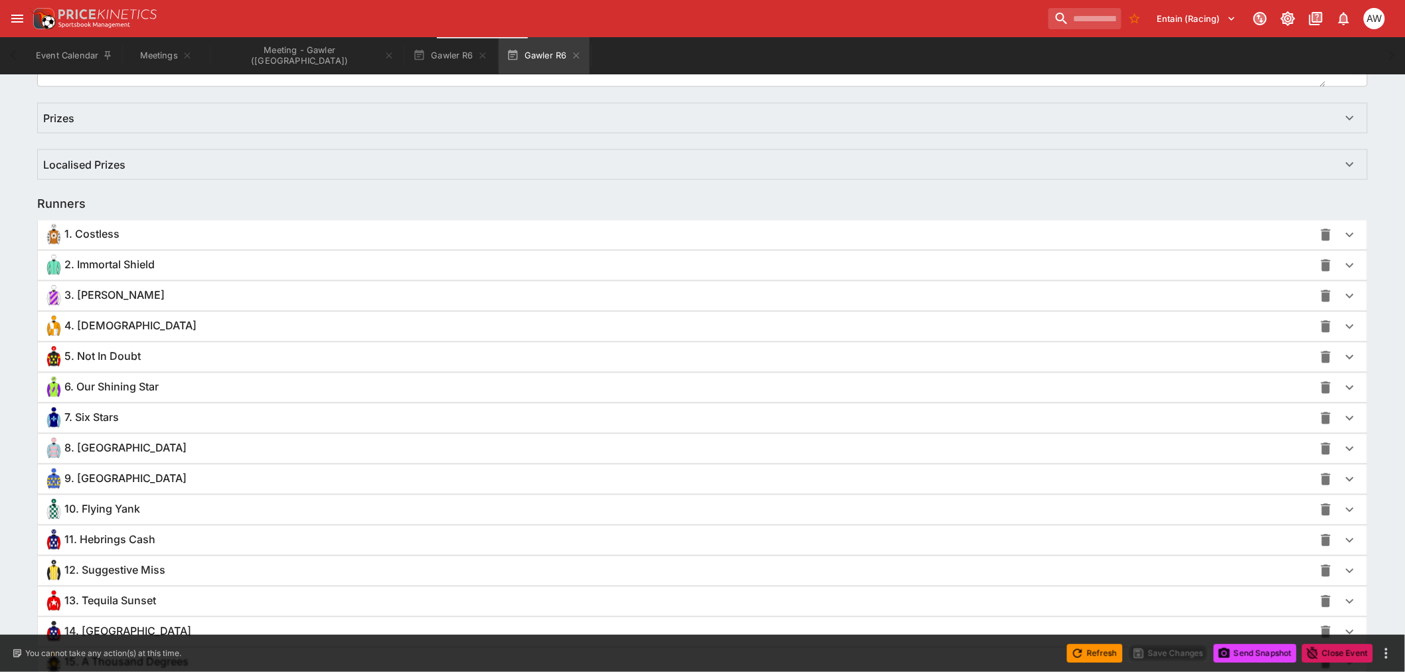
scroll to position [914, 0]
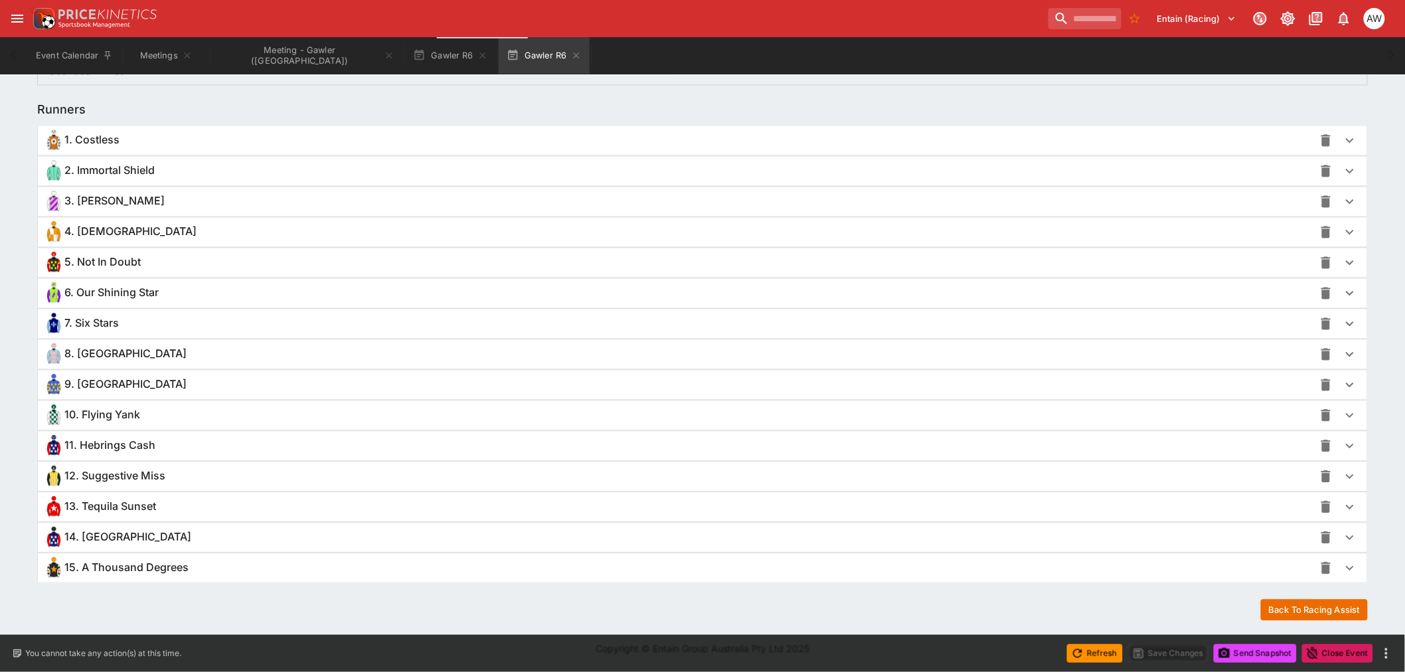
click at [116, 344] on div "8. [GEOGRAPHIC_DATA]" at bounding box center [678, 354] width 1271 height 21
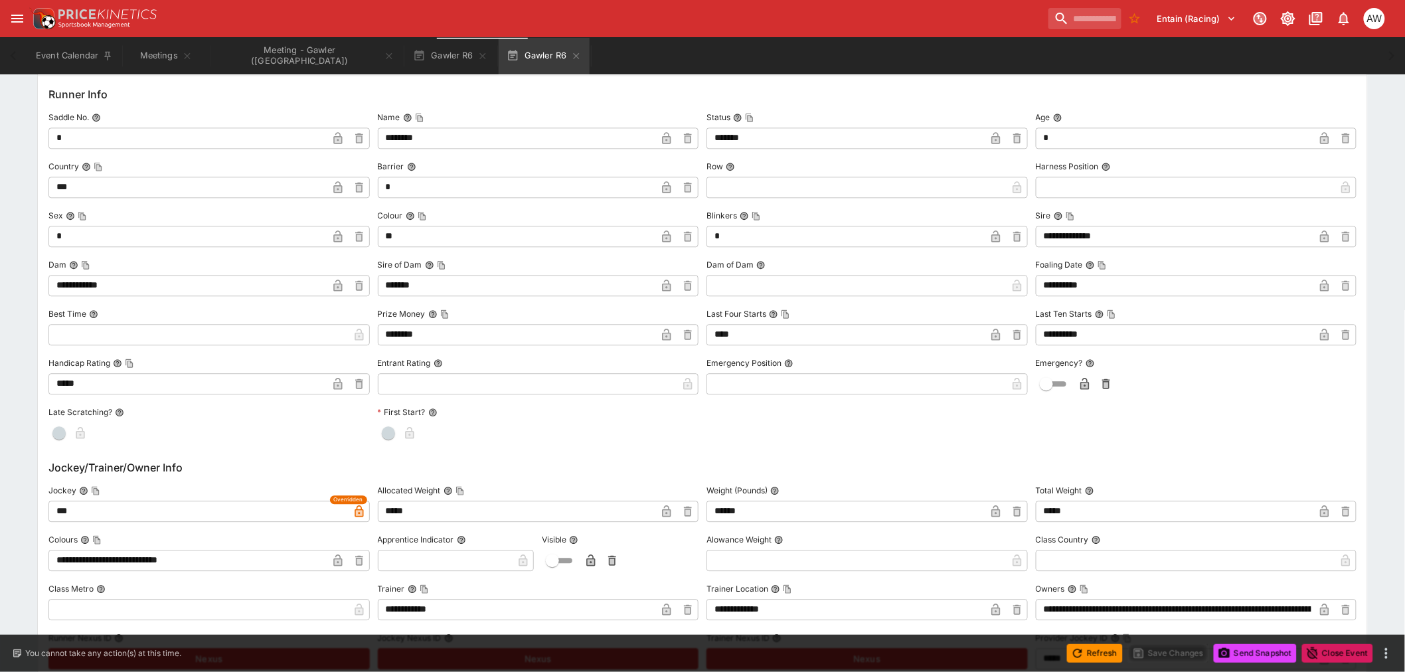
scroll to position [1210, 0]
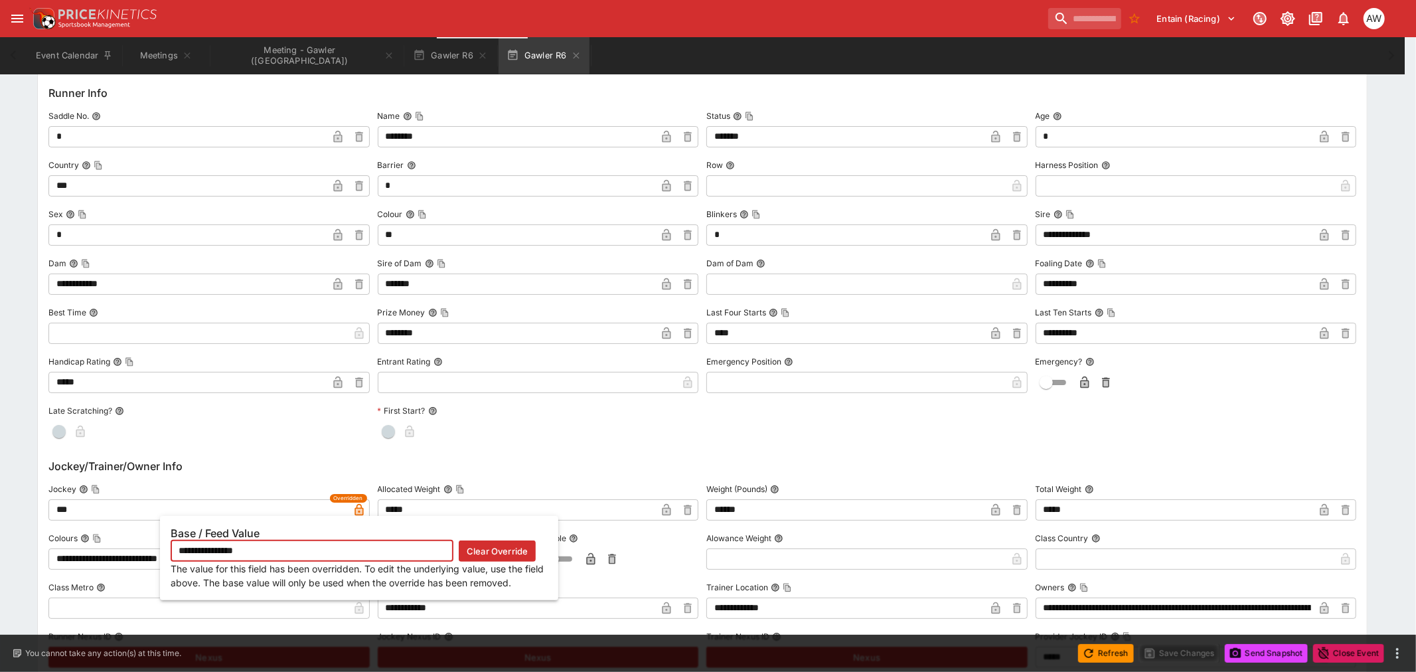
click at [357, 511] on icon "button" at bounding box center [359, 511] width 7 height 5
type input "**********"
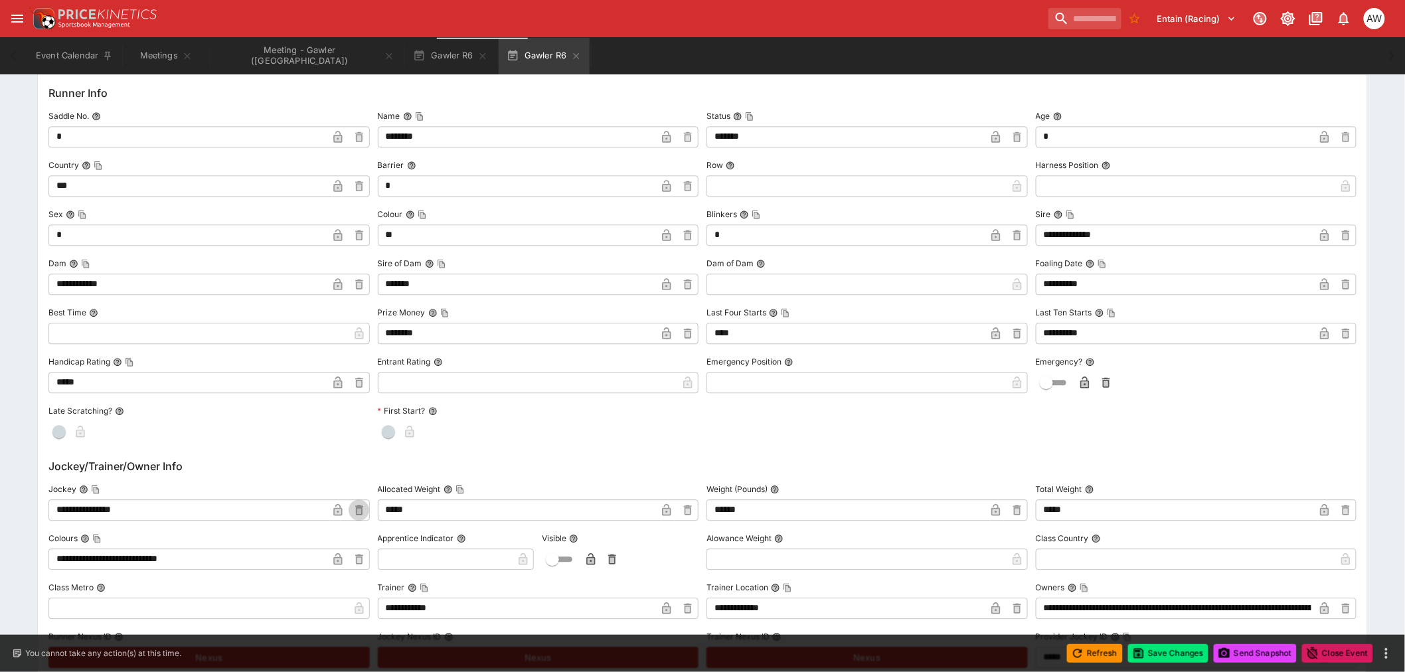
click at [357, 512] on icon "button" at bounding box center [359, 510] width 5 height 5
click at [343, 507] on input "text" at bounding box center [198, 509] width 300 height 21
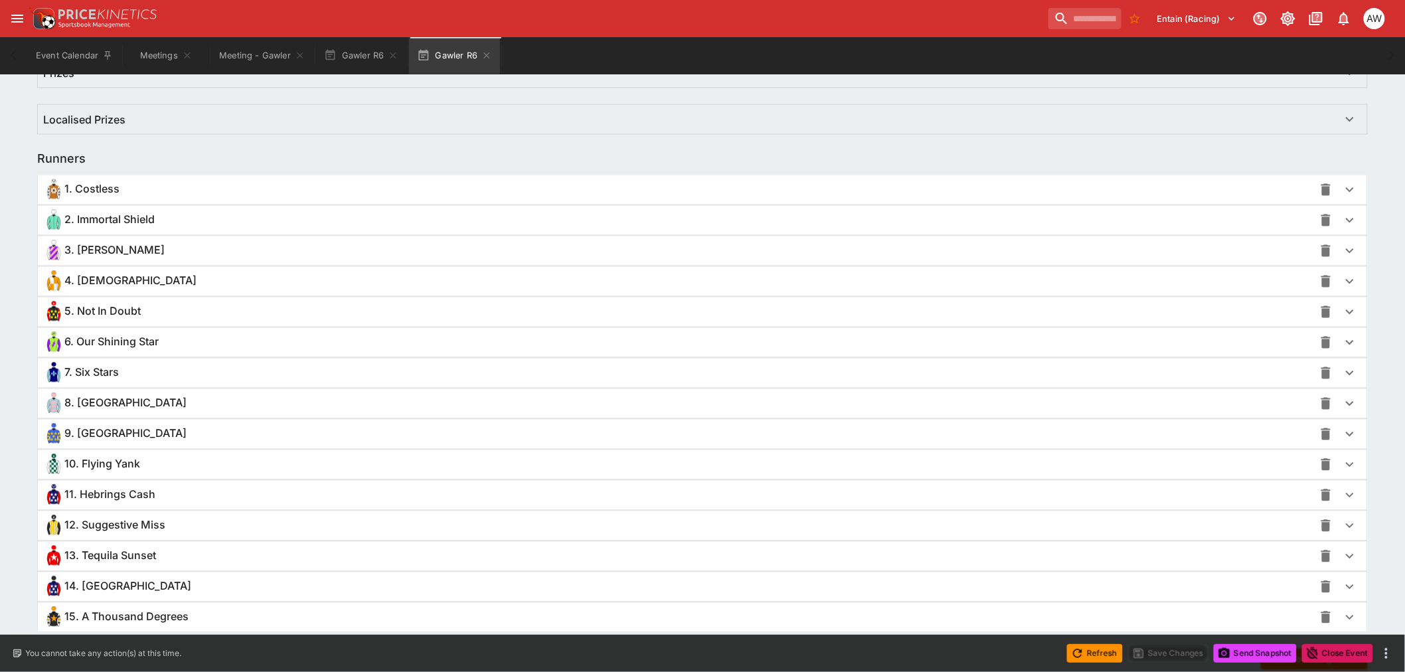
scroll to position [915, 0]
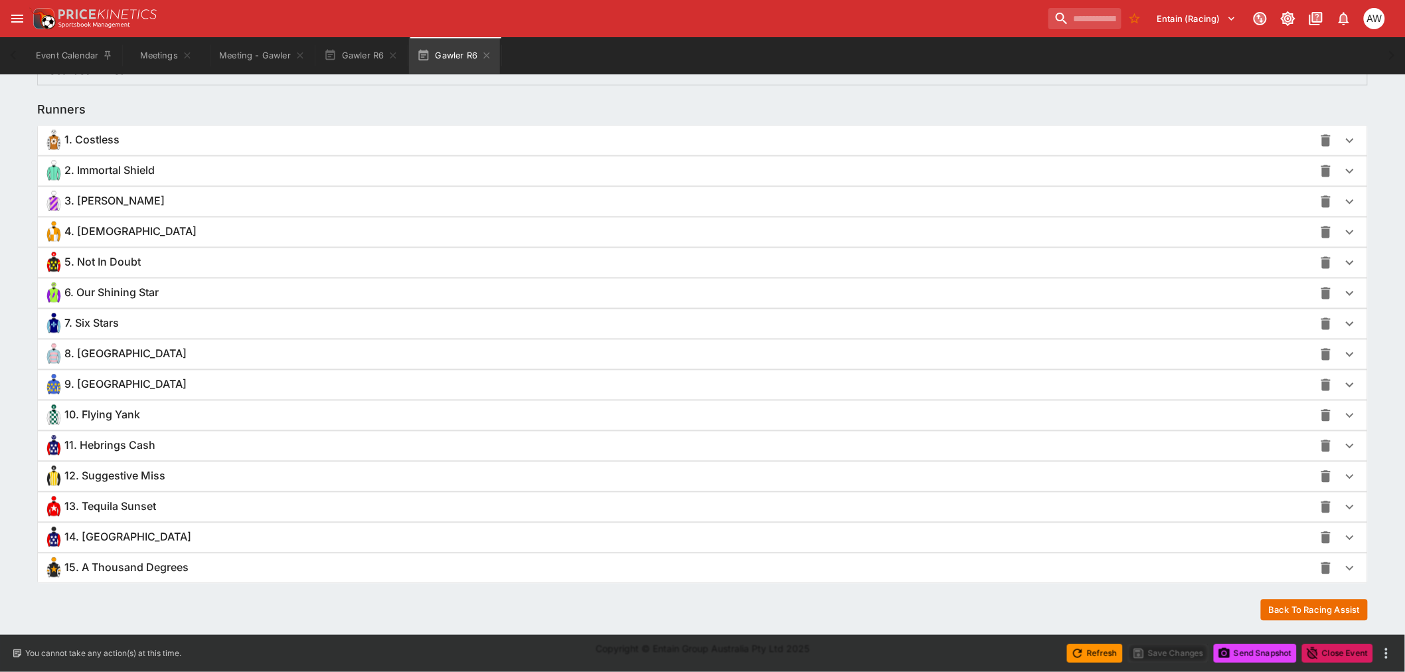
click at [114, 359] on span "8. [GEOGRAPHIC_DATA]" at bounding box center [125, 354] width 122 height 14
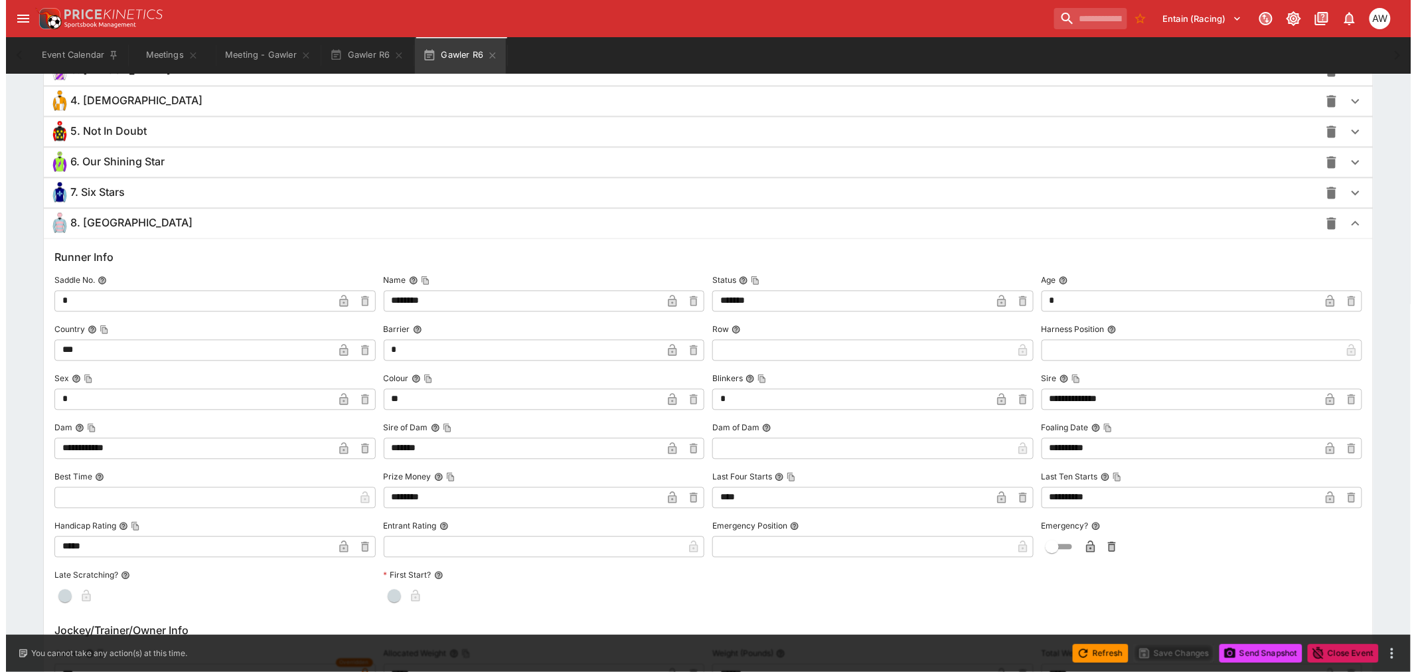
scroll to position [1210, 0]
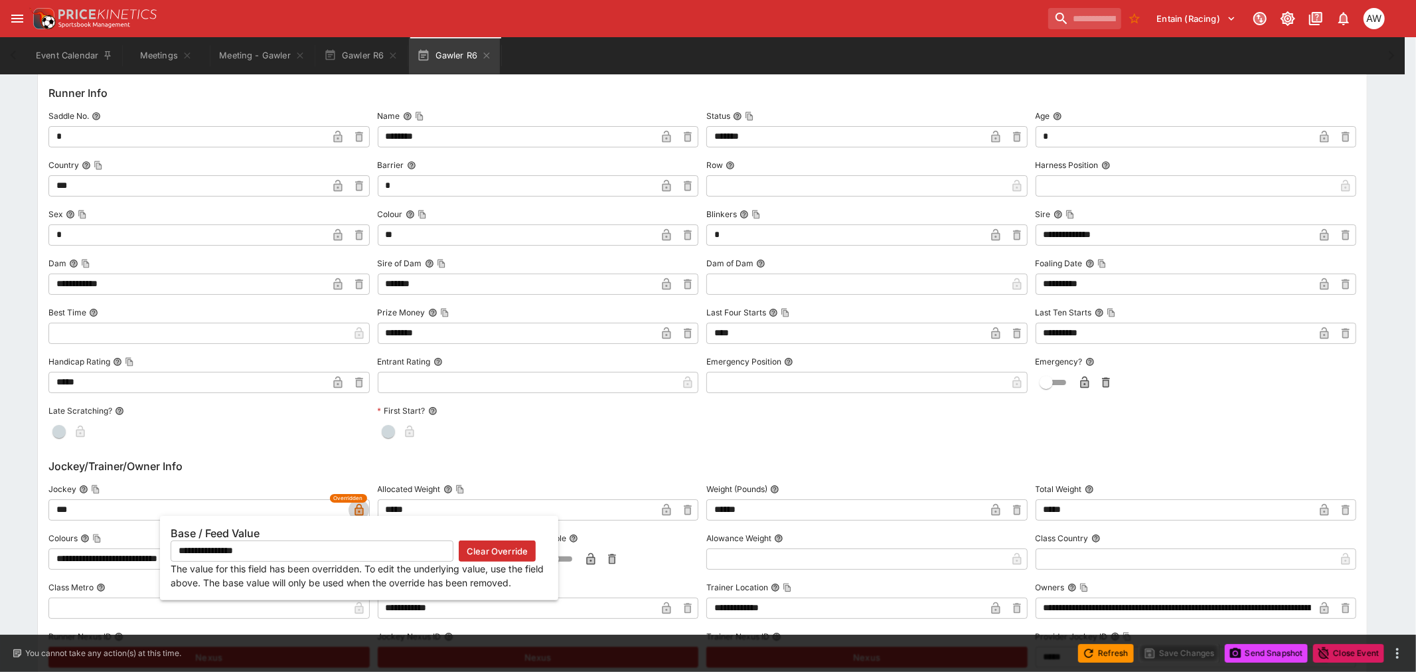
click at [353, 510] on icon "button" at bounding box center [359, 509] width 13 height 13
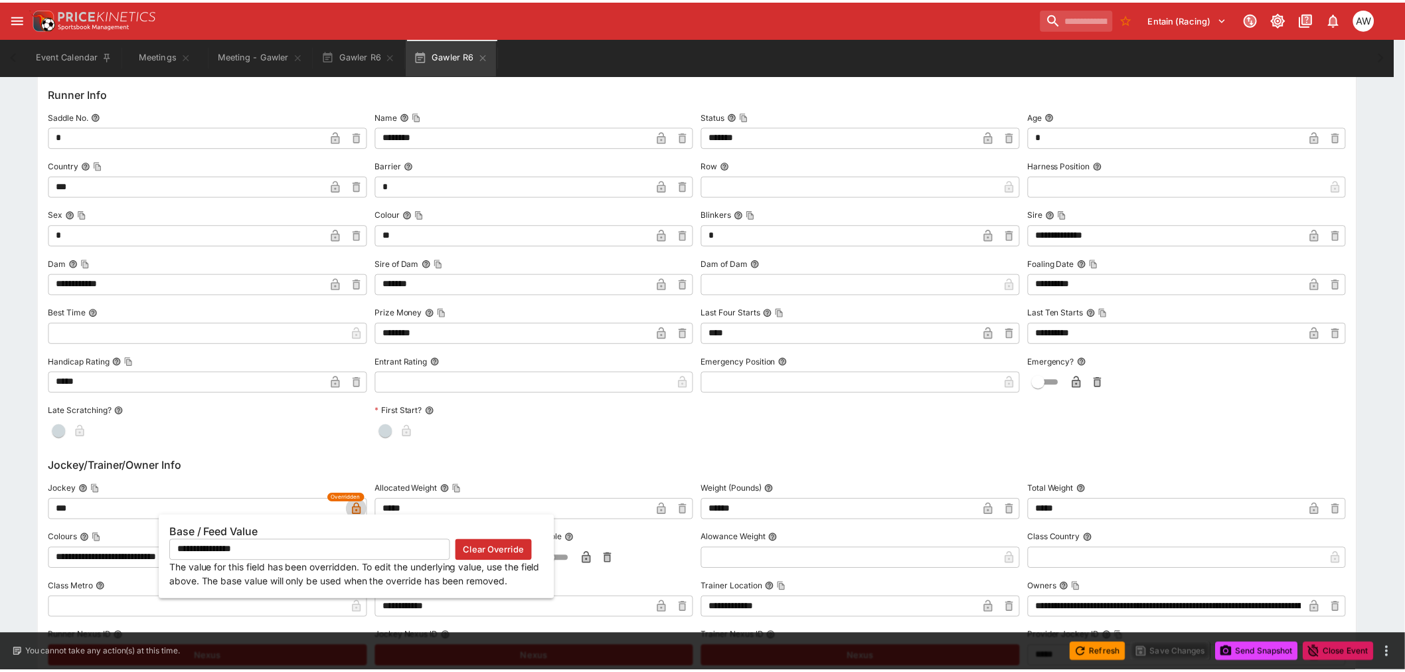
type input "**********"
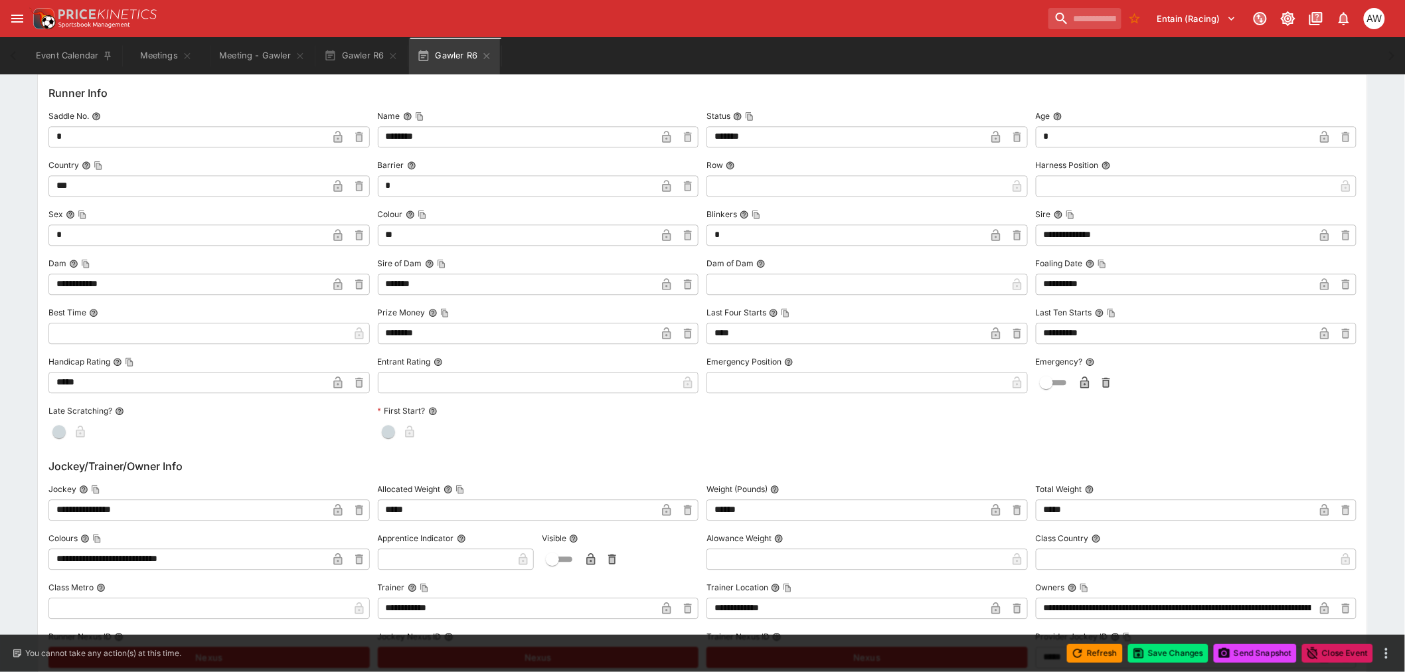
click at [339, 512] on icon "button" at bounding box center [338, 511] width 7 height 5
click at [1170, 652] on button "Save Changes" at bounding box center [1168, 653] width 81 height 19
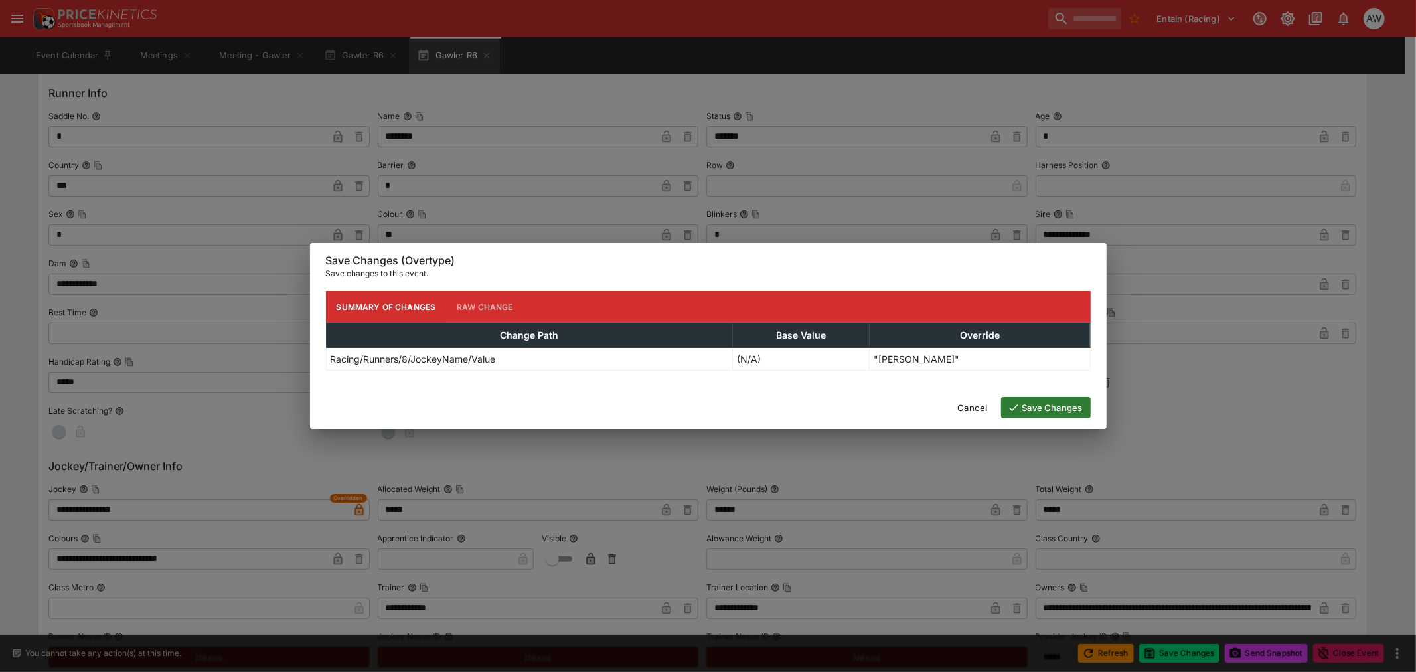
click at [1017, 407] on icon "button" at bounding box center [1014, 408] width 12 height 12
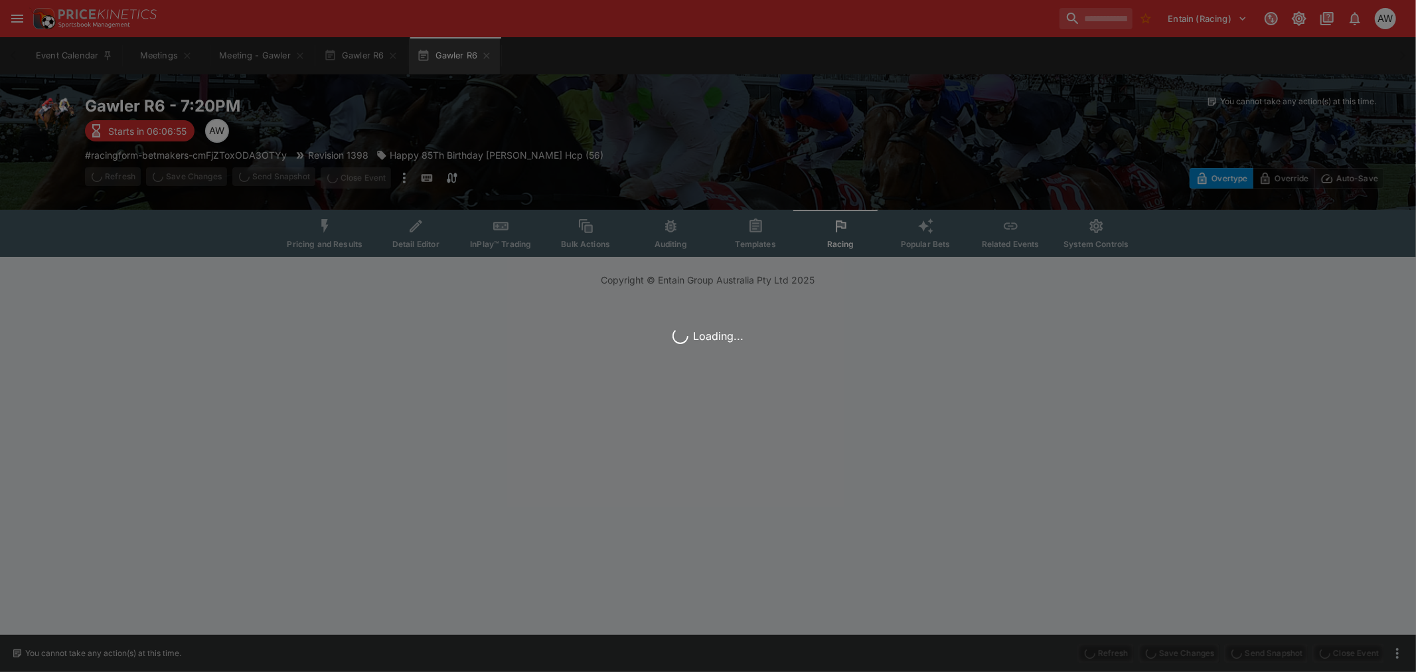
scroll to position [0, 0]
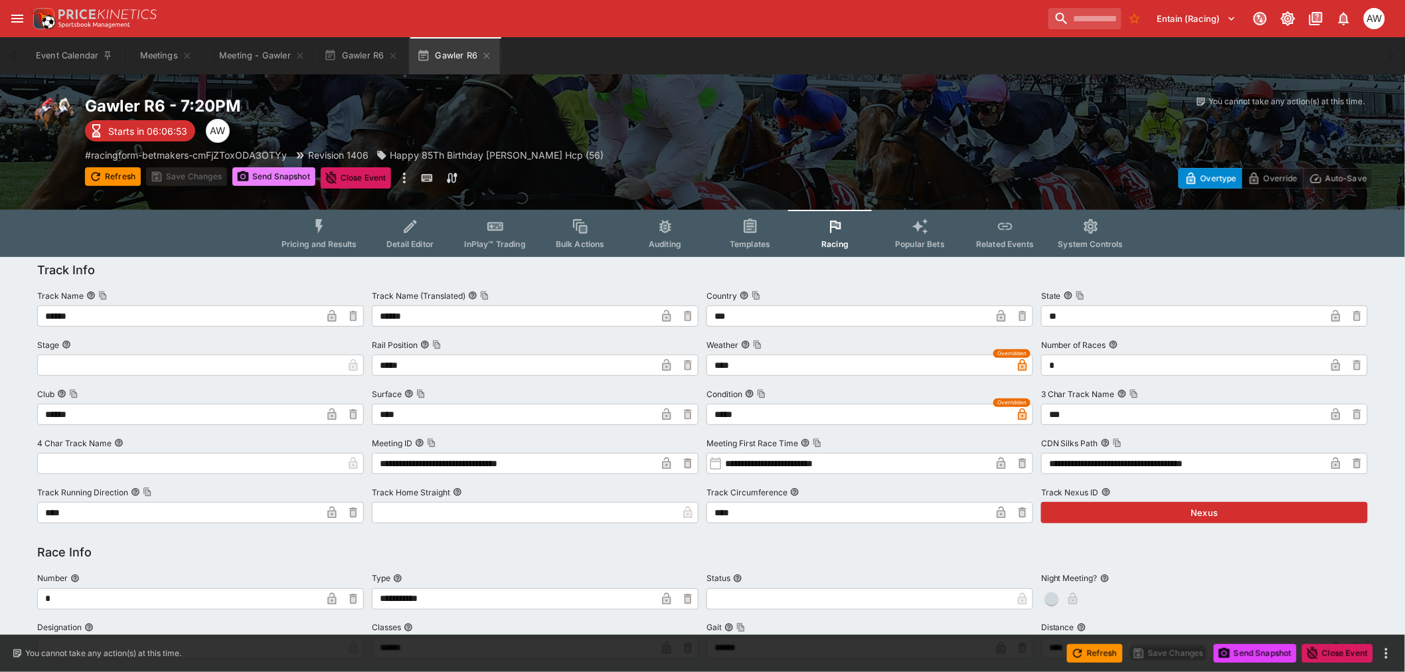
click at [258, 173] on button "Send Snapshot" at bounding box center [273, 176] width 83 height 19
